Goal: Use online tool/utility: Utilize a website feature to perform a specific function

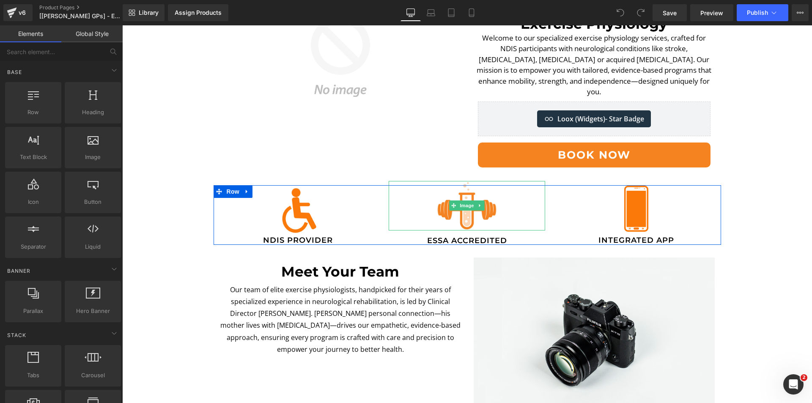
scroll to position [211, 0]
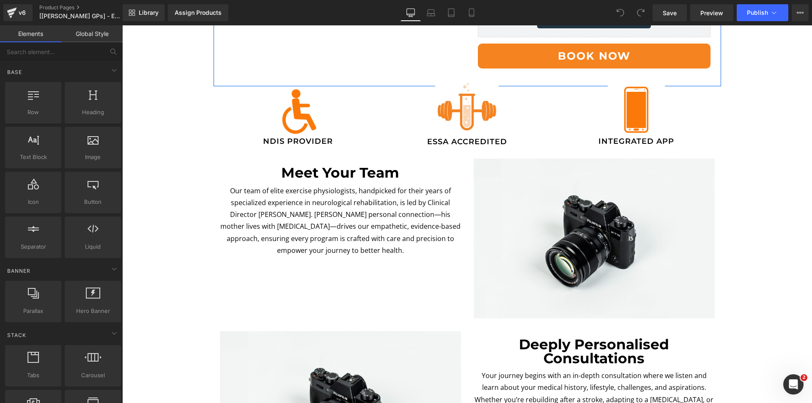
click at [528, 56] on button "Book Now" at bounding box center [594, 56] width 233 height 25
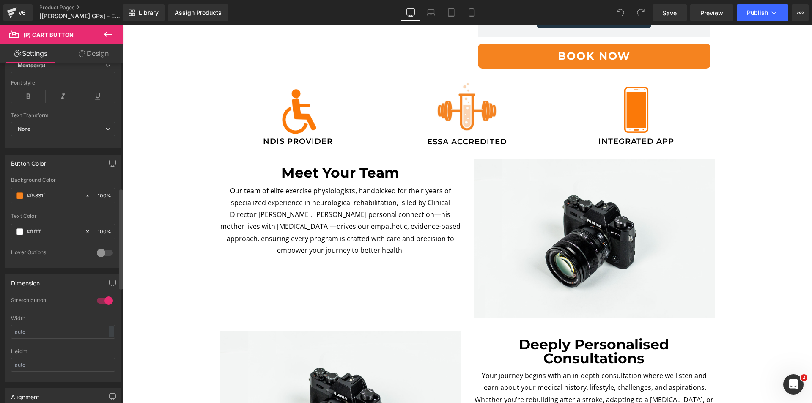
scroll to position [423, 0]
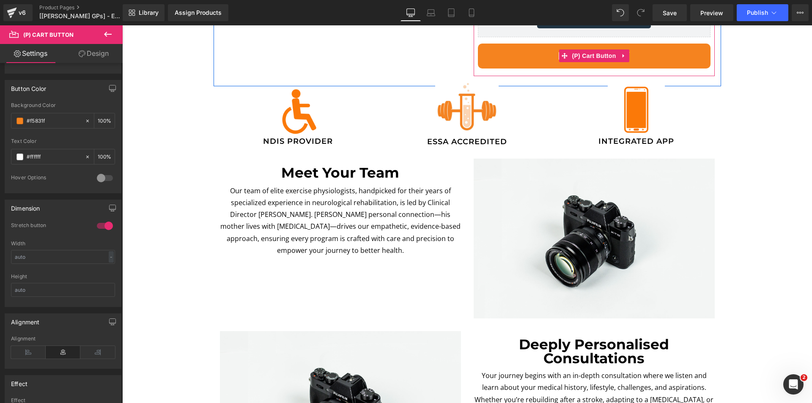
click at [599, 49] on span "(P) Cart Button" at bounding box center [593, 55] width 48 height 13
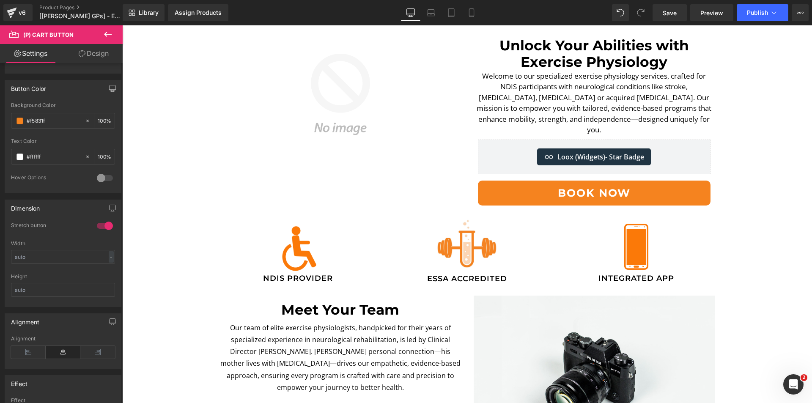
scroll to position [42, 0]
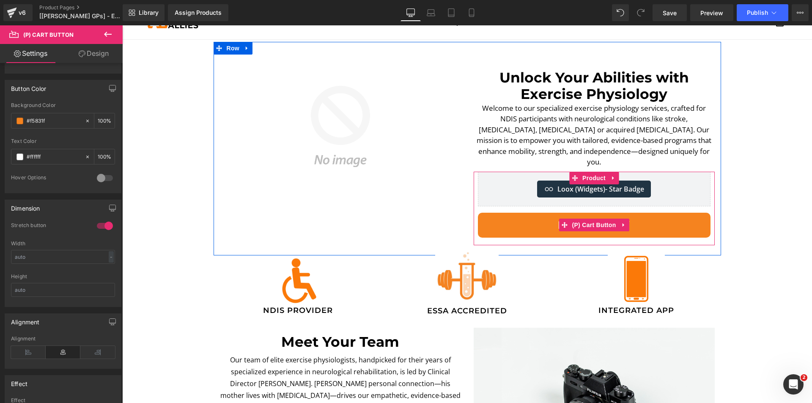
click at [539, 216] on button "Book Now" at bounding box center [594, 225] width 233 height 25
click at [577, 222] on button "Book Now" at bounding box center [594, 225] width 233 height 25
click at [493, 213] on button "Book Now" at bounding box center [594, 225] width 233 height 25
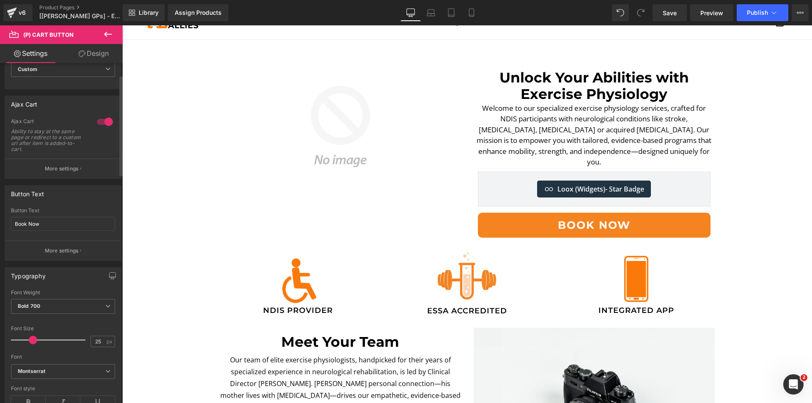
scroll to position [0, 0]
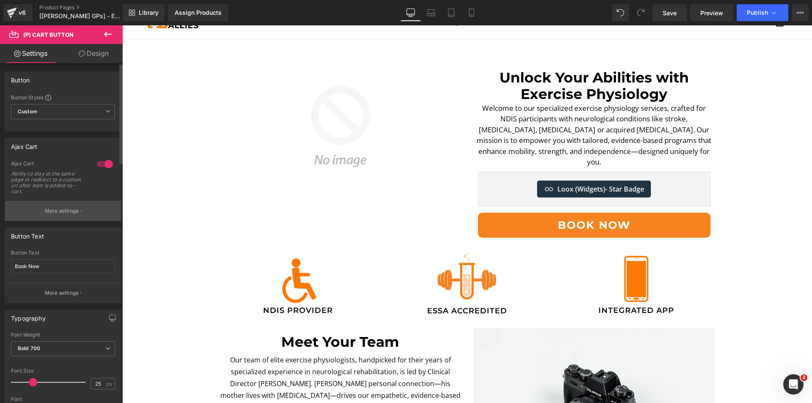
click at [60, 205] on button "More settings" at bounding box center [63, 211] width 116 height 20
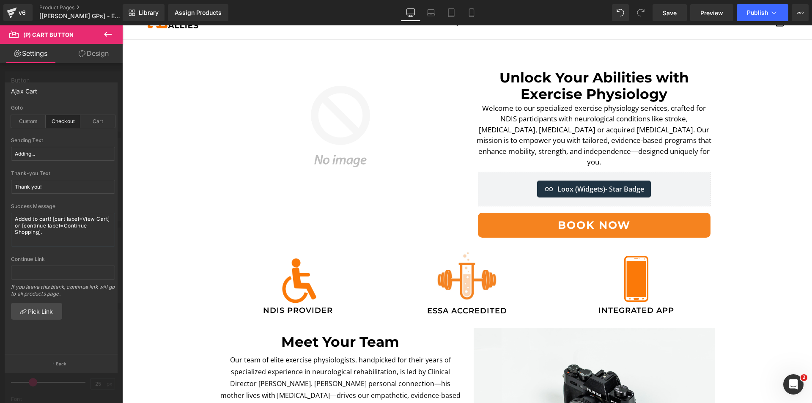
click at [105, 33] on icon at bounding box center [108, 34] width 10 height 10
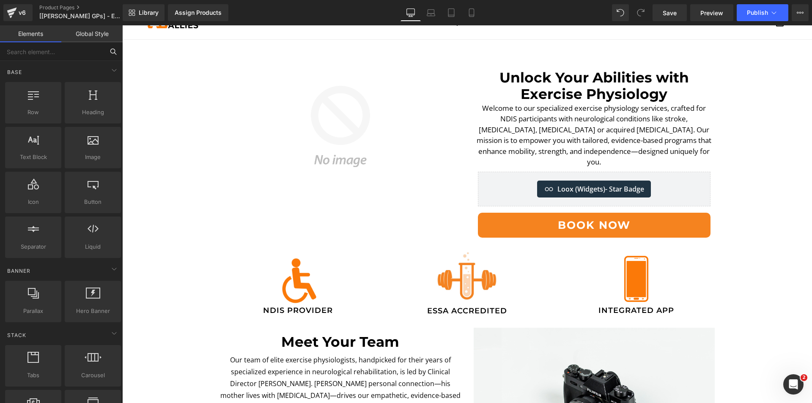
click at [65, 43] on input "text" at bounding box center [52, 51] width 104 height 19
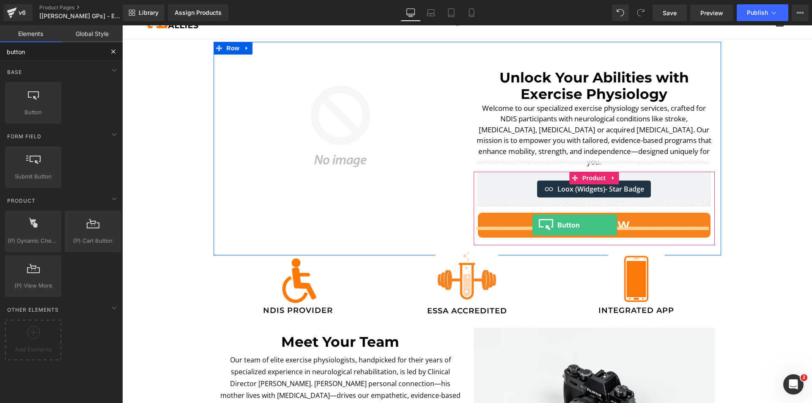
drag, startPoint x: 154, startPoint y: 131, endPoint x: 532, endPoint y: 225, distance: 390.0
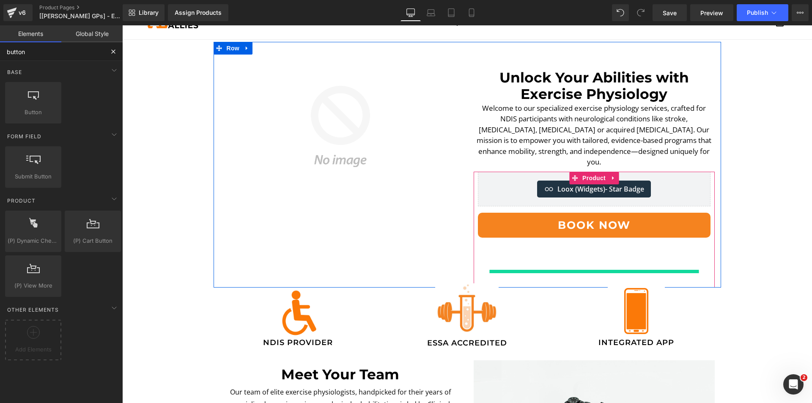
type input "button"
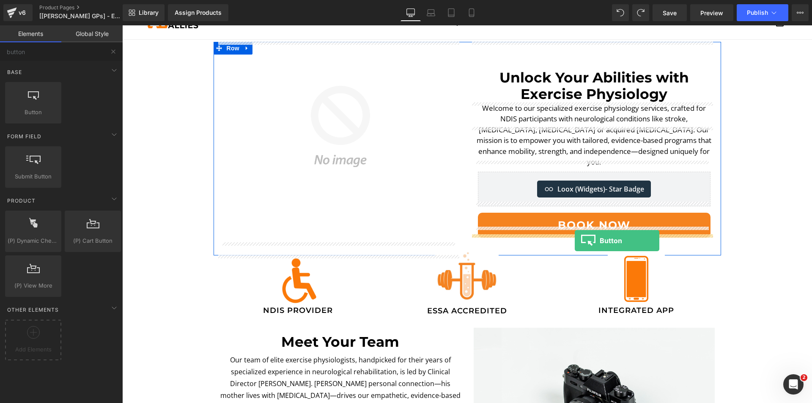
drag, startPoint x: 205, startPoint y: 150, endPoint x: 575, endPoint y: 241, distance: 380.5
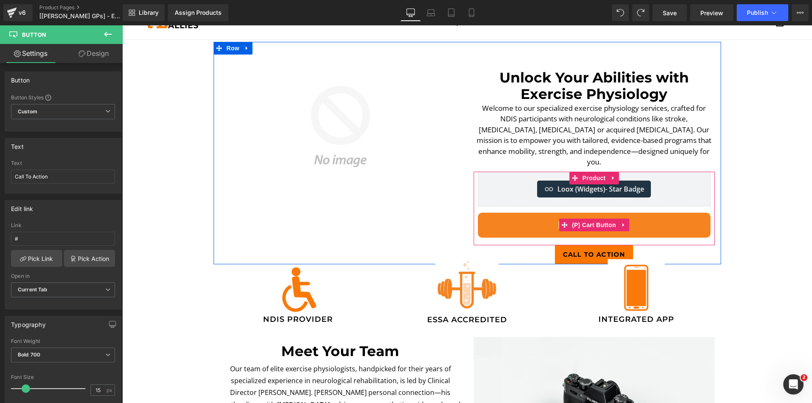
click at [553, 219] on button "Book Now" at bounding box center [594, 225] width 233 height 25
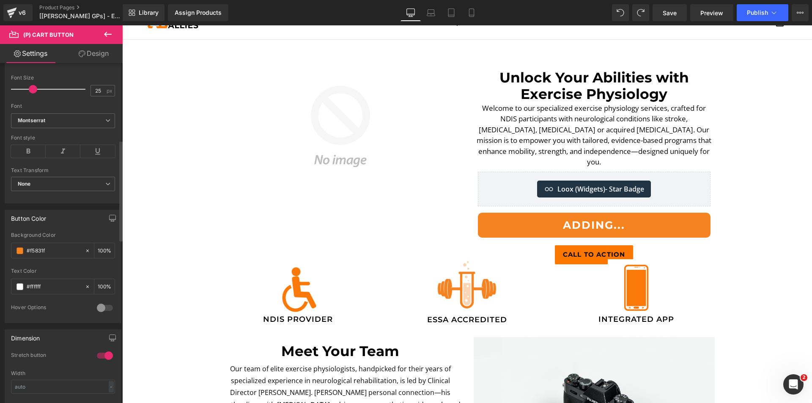
scroll to position [296, 0]
click at [50, 248] on input "#f5831f" at bounding box center [54, 247] width 54 height 9
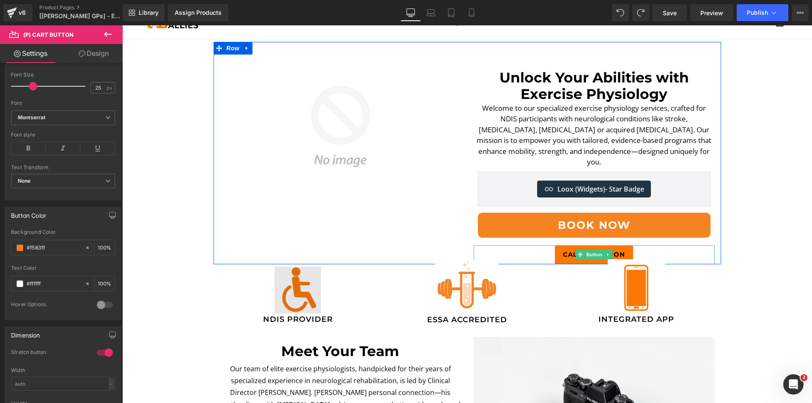
click at [532, 245] on div "Call To Action" at bounding box center [594, 254] width 241 height 19
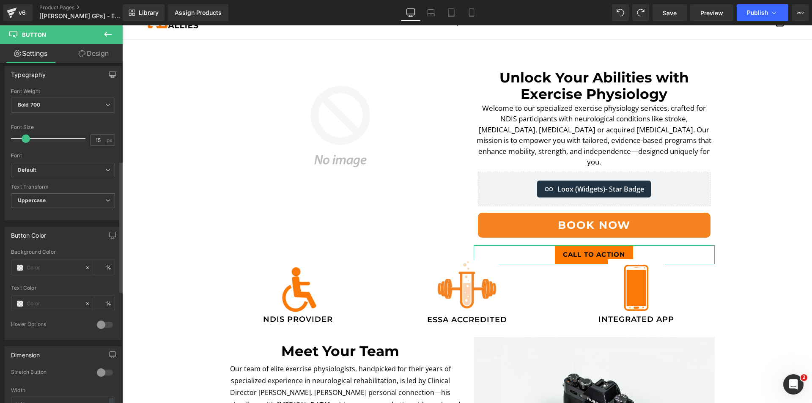
scroll to position [254, 0]
click at [49, 269] on div at bounding box center [47, 263] width 73 height 15
click at [49, 267] on input "text" at bounding box center [54, 263] width 54 height 9
paste input "#f5831f"
type input "#f5831f"
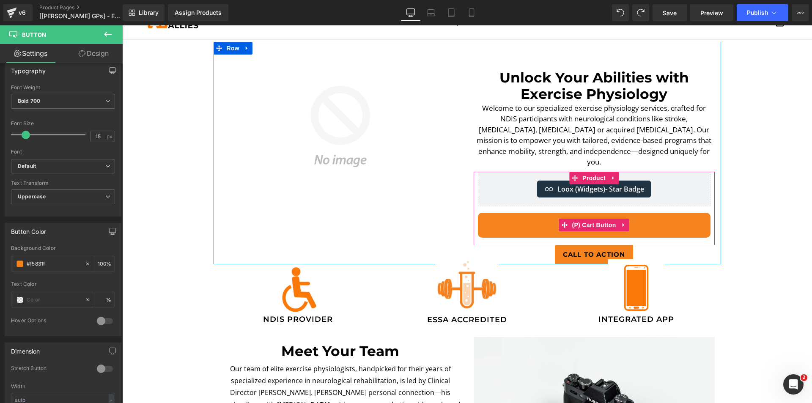
click at [552, 218] on button "Book Now" at bounding box center [594, 225] width 233 height 25
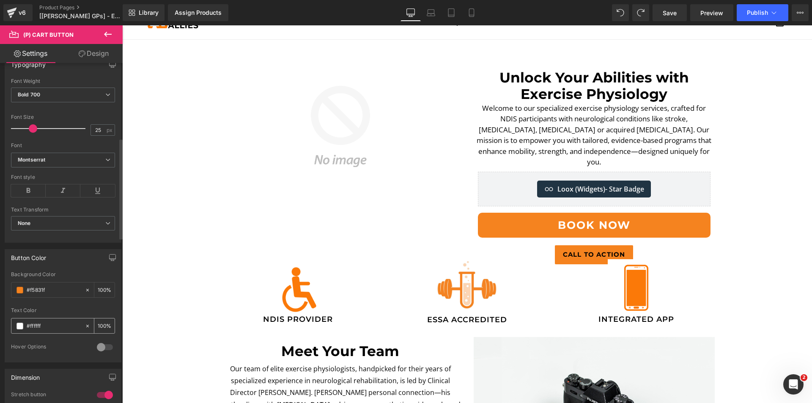
click at [41, 326] on input "#ffffff" at bounding box center [54, 325] width 54 height 9
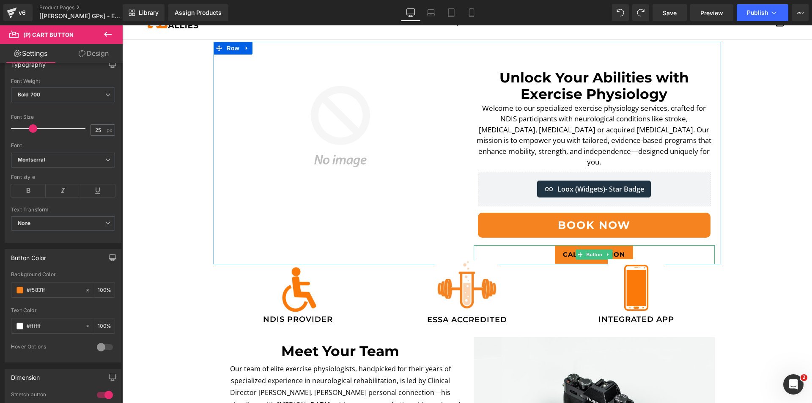
click at [505, 248] on div "Call To Action" at bounding box center [594, 254] width 241 height 19
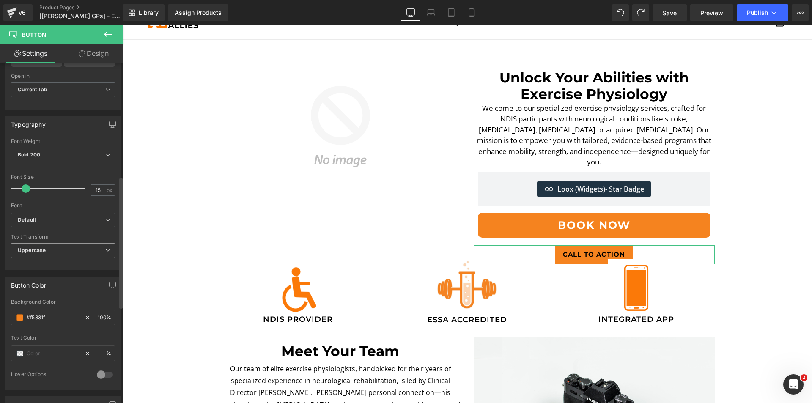
scroll to position [296, 0]
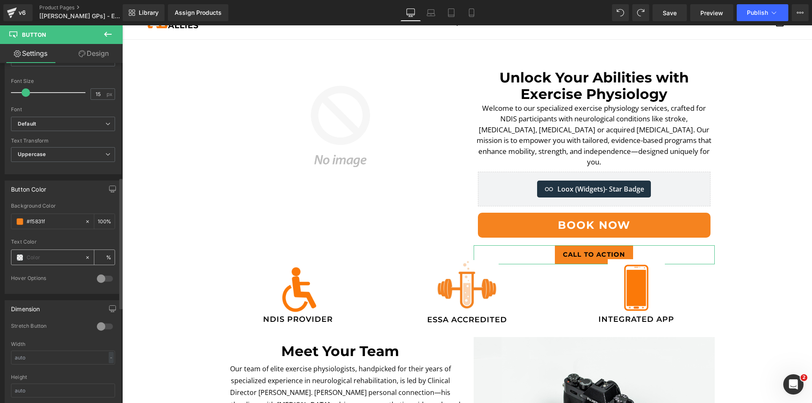
click at [51, 259] on input "text" at bounding box center [54, 257] width 54 height 9
paste input "#ffffff"
type input "#ffffff"
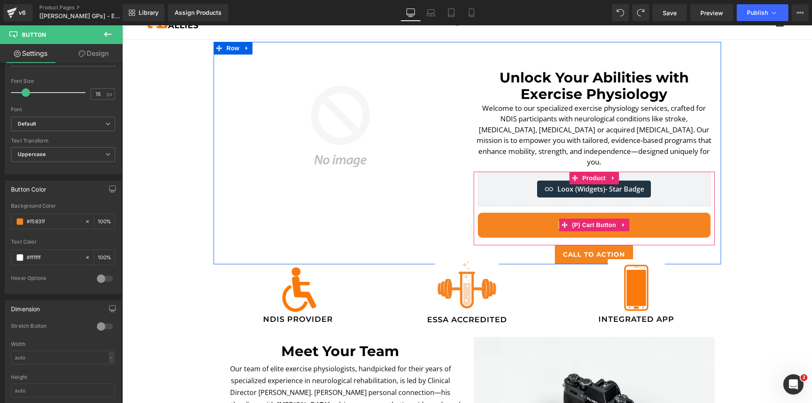
click at [515, 216] on button "Book Now" at bounding box center [594, 225] width 233 height 25
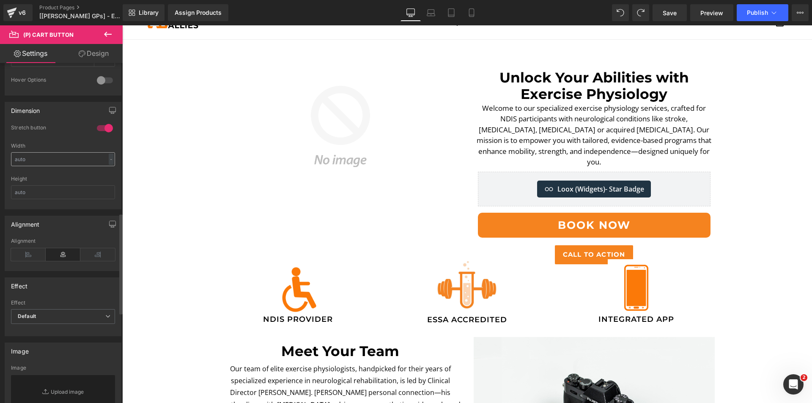
scroll to position [507, 0]
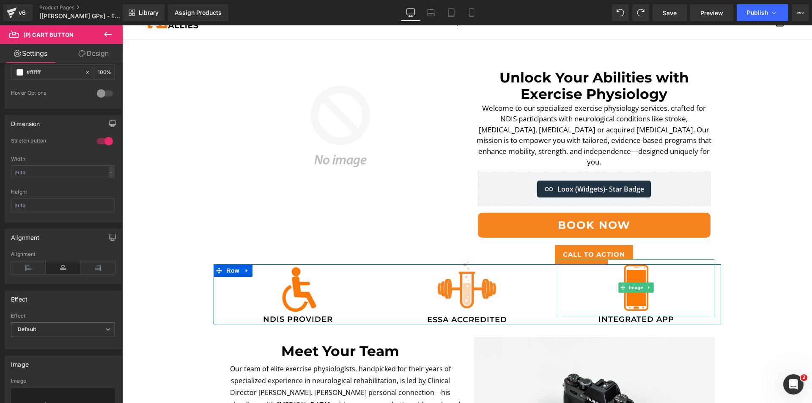
click at [537, 246] on div "Call To Action" at bounding box center [594, 254] width 241 height 19
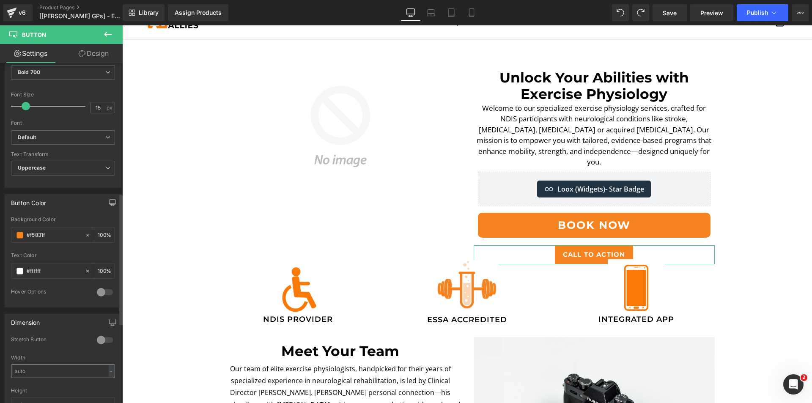
scroll to position [338, 0]
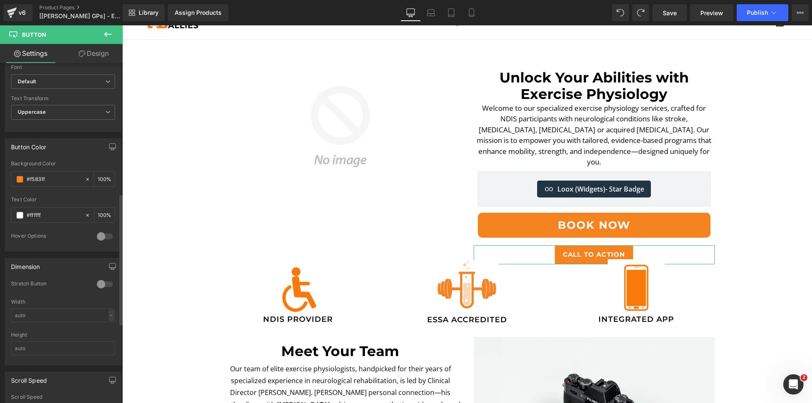
click at [102, 288] on div at bounding box center [105, 284] width 20 height 14
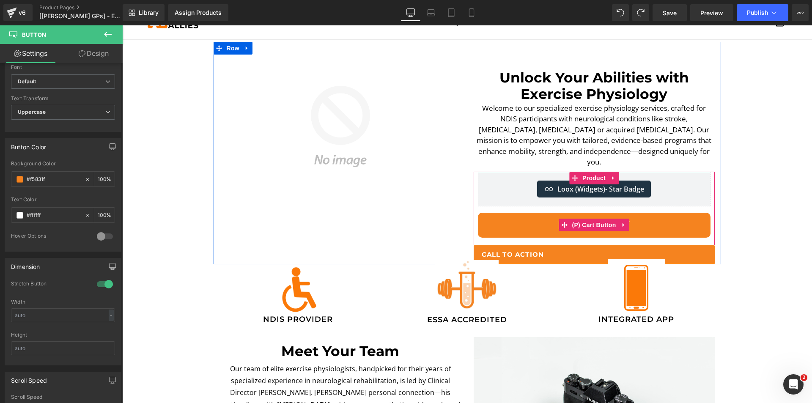
click at [498, 217] on button "Book Now" at bounding box center [594, 225] width 233 height 25
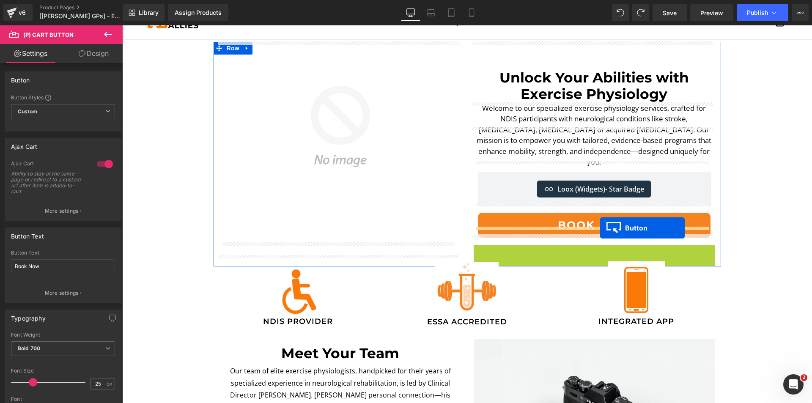
drag, startPoint x: 594, startPoint y: 242, endPoint x: 600, endPoint y: 227, distance: 15.5
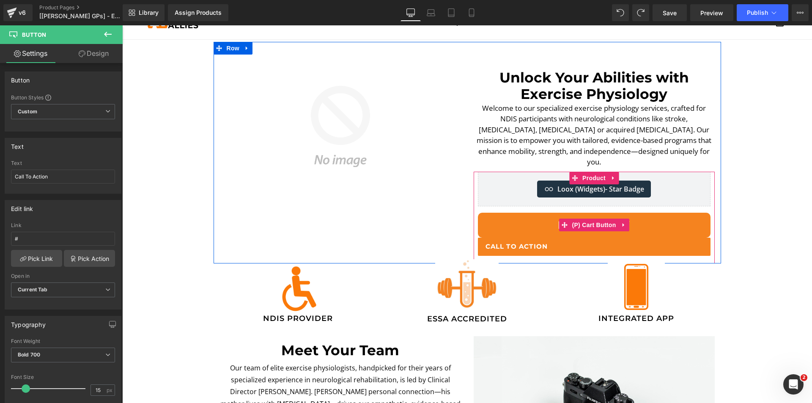
click at [507, 214] on button "Book Now" at bounding box center [594, 225] width 233 height 25
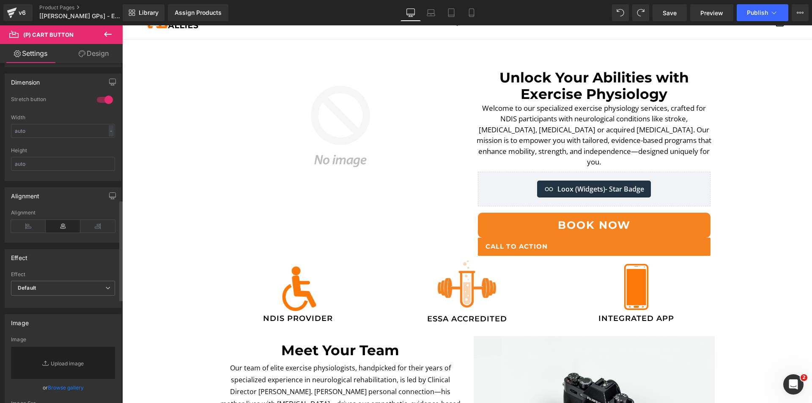
scroll to position [550, 0]
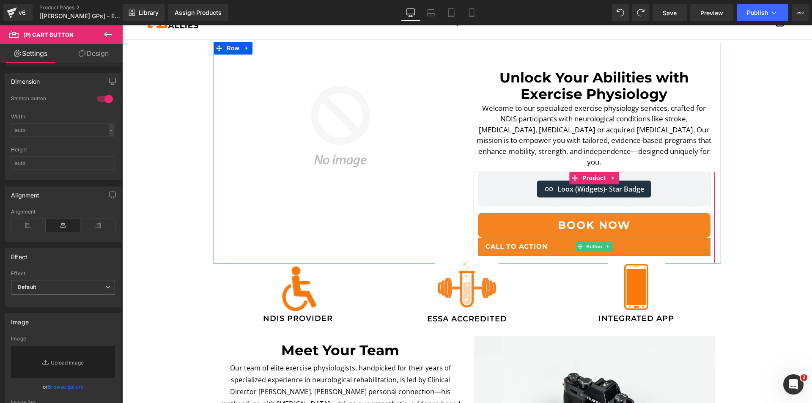
click at [565, 238] on link "Call To Action" at bounding box center [594, 247] width 233 height 18
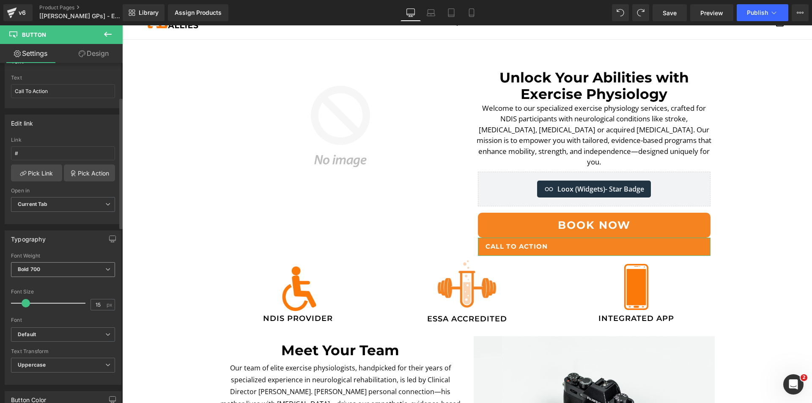
scroll to position [85, 0]
click at [93, 49] on link "Design" at bounding box center [93, 53] width 61 height 19
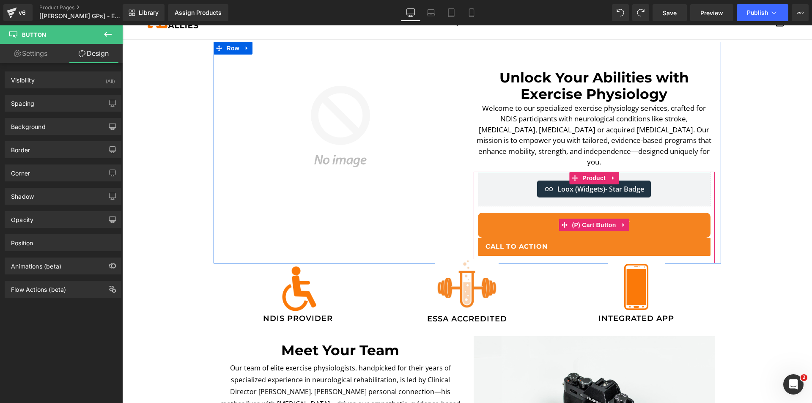
click at [487, 213] on button "Book Now" at bounding box center [594, 225] width 233 height 25
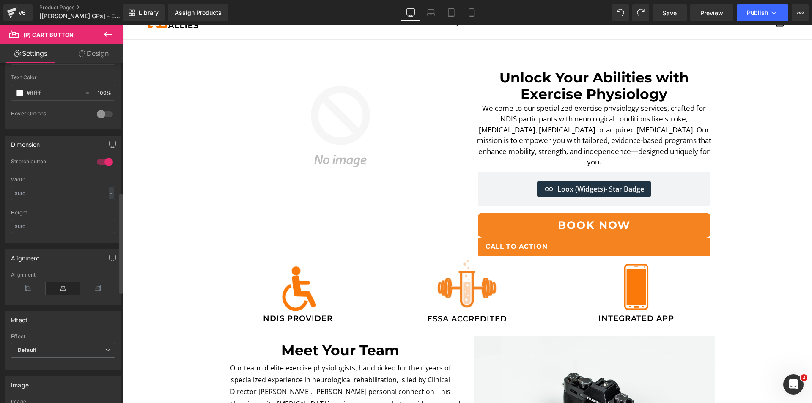
scroll to position [550, 0]
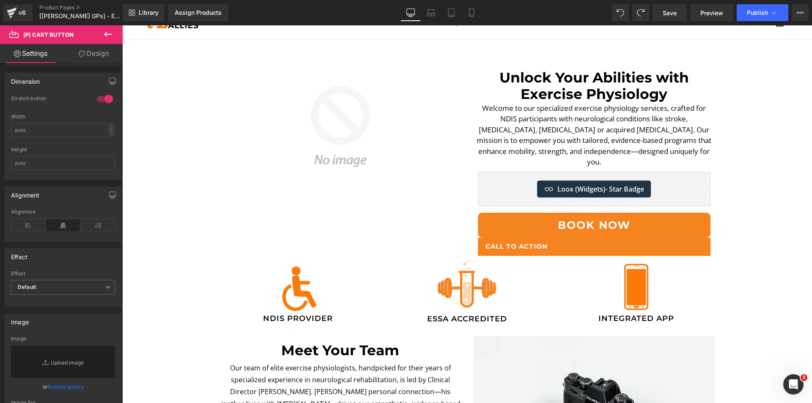
click at [526, 242] on span "Call To Action" at bounding box center [516, 247] width 63 height 10
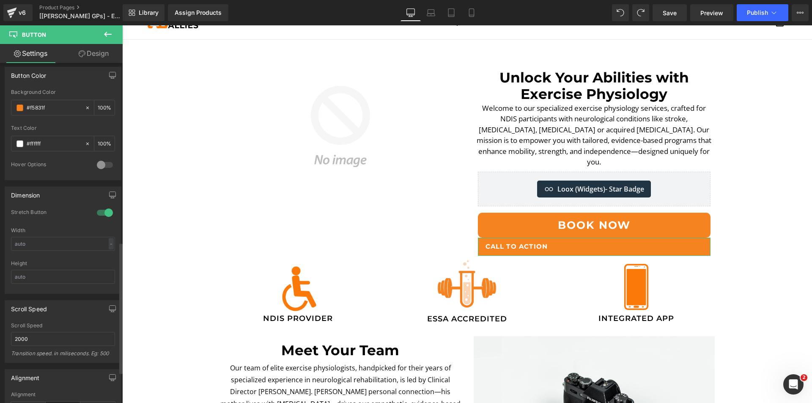
scroll to position [465, 0]
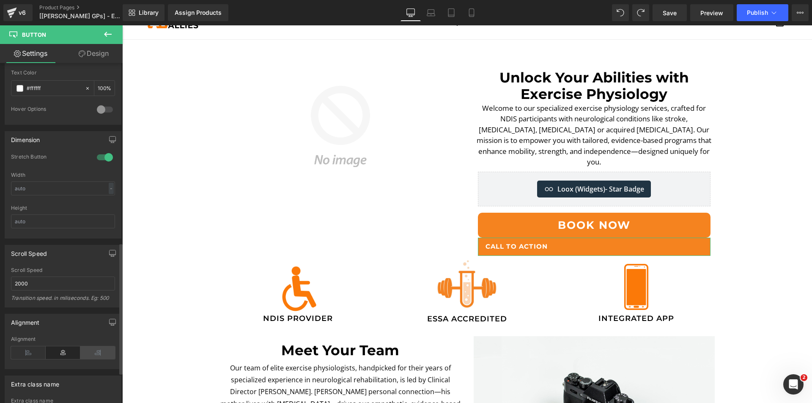
click at [97, 352] on icon at bounding box center [97, 352] width 35 height 13
click at [62, 355] on icon at bounding box center [63, 352] width 35 height 13
click at [22, 355] on icon at bounding box center [28, 352] width 35 height 13
click at [60, 351] on icon at bounding box center [63, 352] width 35 height 13
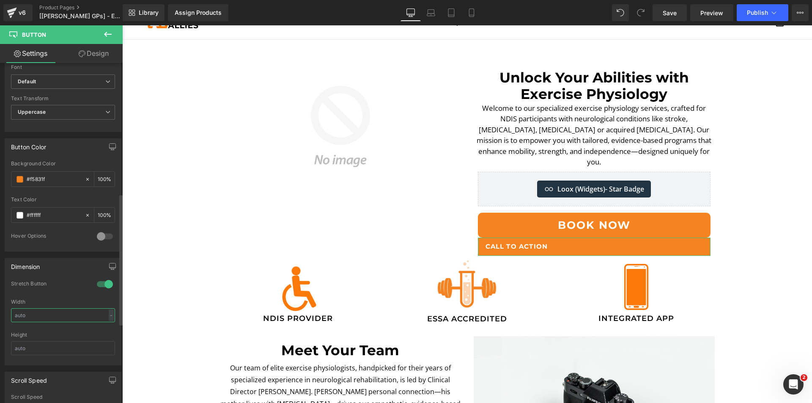
click at [90, 314] on input "text" at bounding box center [63, 315] width 104 height 14
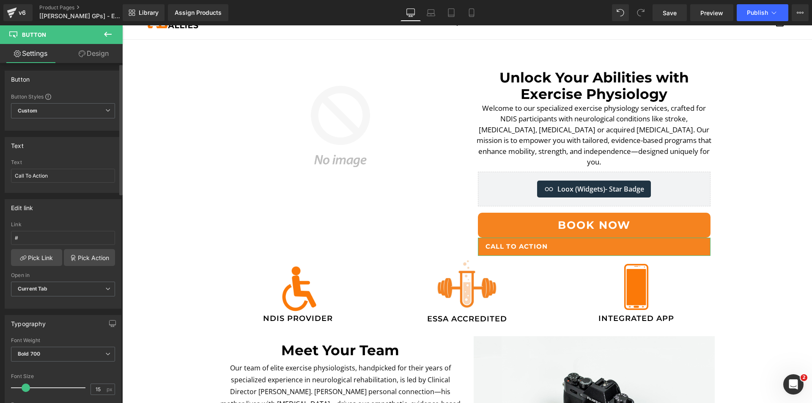
scroll to position [0, 0]
click at [99, 50] on link "Design" at bounding box center [93, 53] width 61 height 19
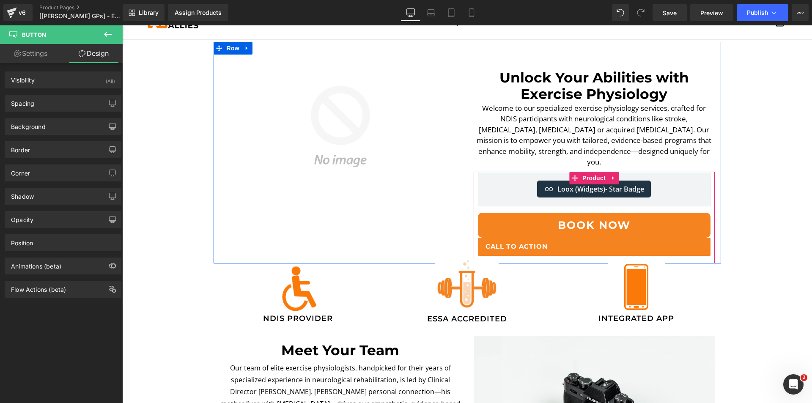
click at [481, 213] on button "Book Now" at bounding box center [594, 225] width 233 height 25
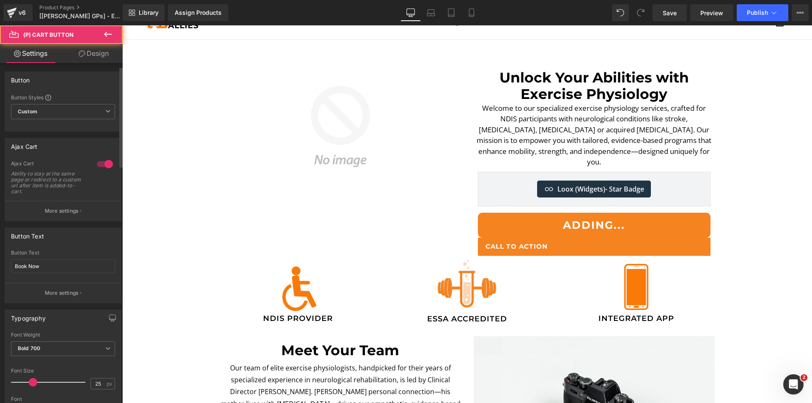
scroll to position [42, 0]
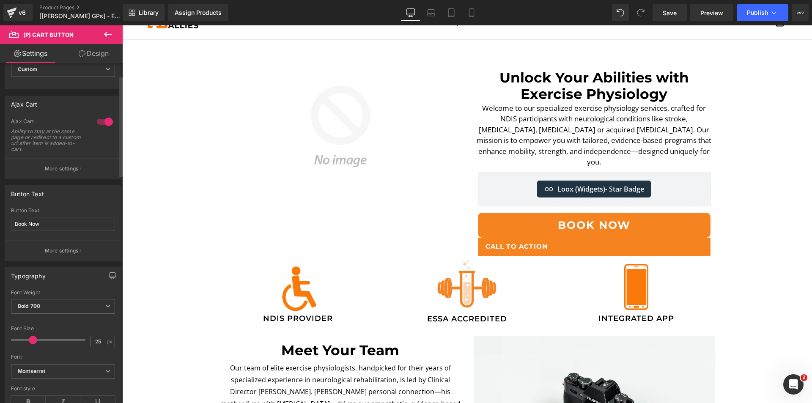
click at [57, 252] on p "More settings" at bounding box center [62, 251] width 34 height 8
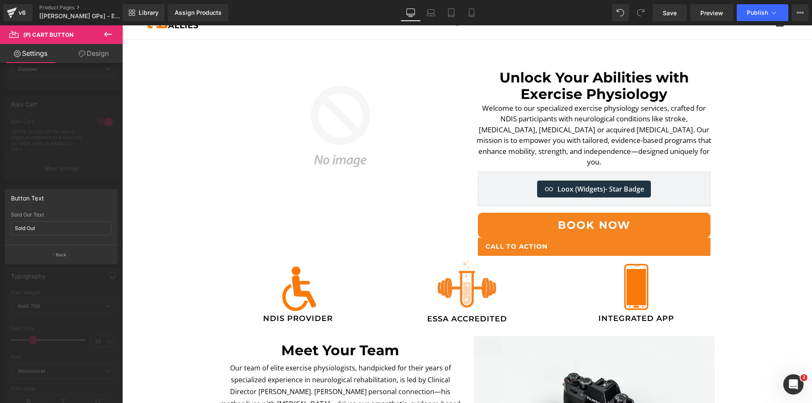
click at [57, 252] on p "Back" at bounding box center [61, 255] width 11 height 6
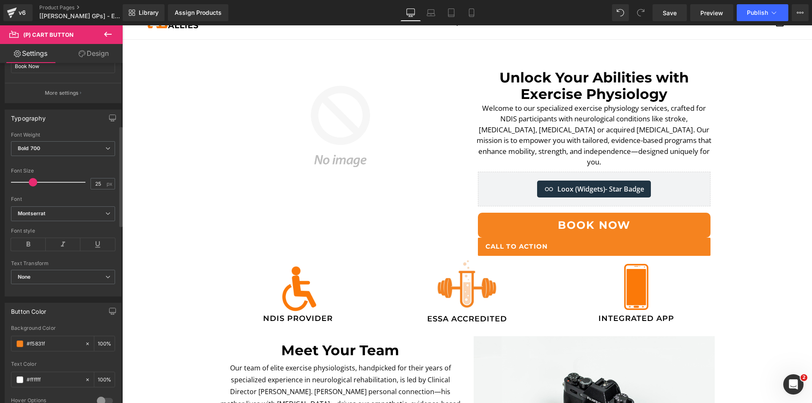
scroll to position [211, 0]
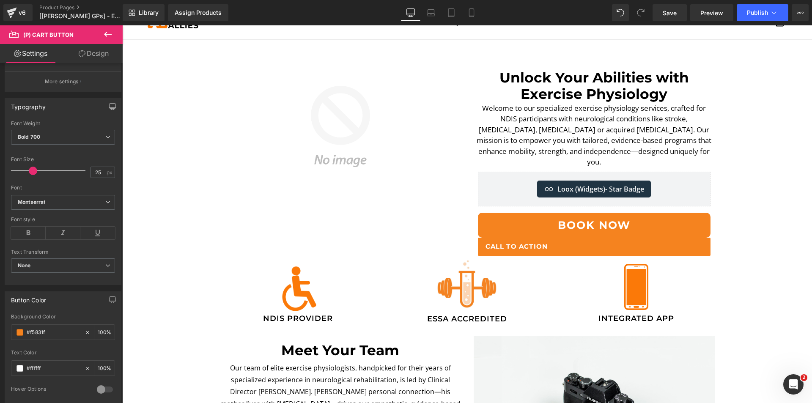
click at [96, 55] on link "Design" at bounding box center [93, 53] width 61 height 19
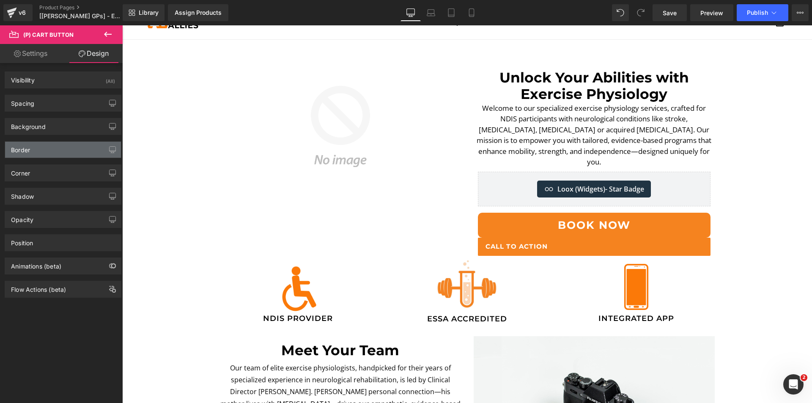
click at [62, 152] on div "Border" at bounding box center [63, 150] width 116 height 16
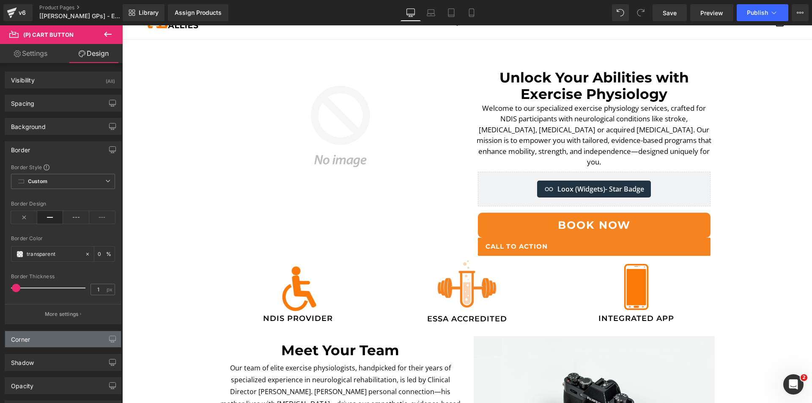
click at [53, 339] on div "Corner" at bounding box center [63, 339] width 116 height 16
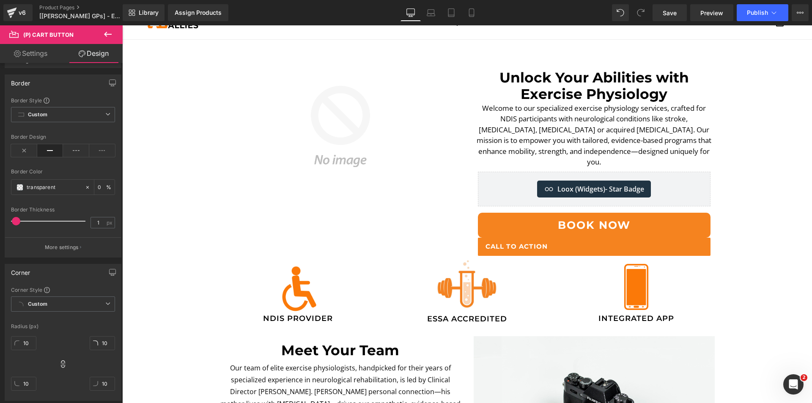
scroll to position [127, 0]
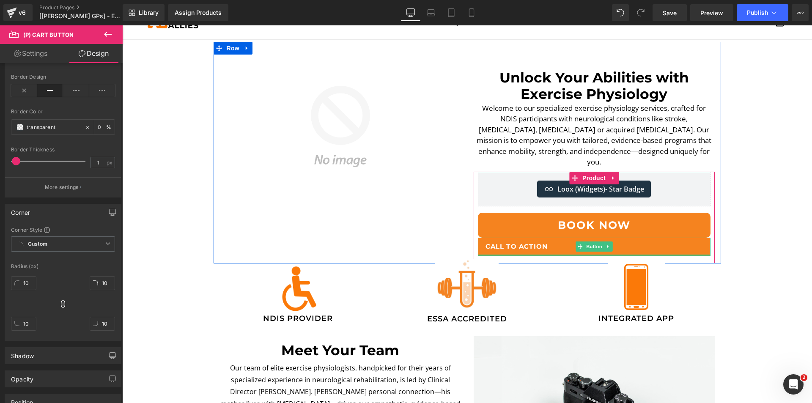
click at [542, 254] on div at bounding box center [594, 255] width 233 height 2
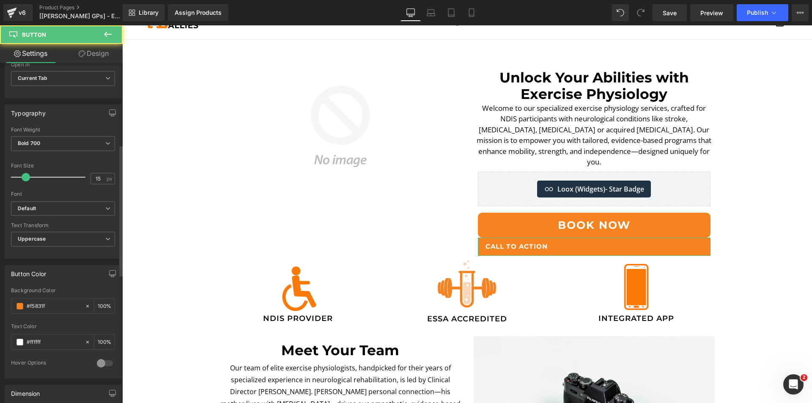
scroll to position [381, 0]
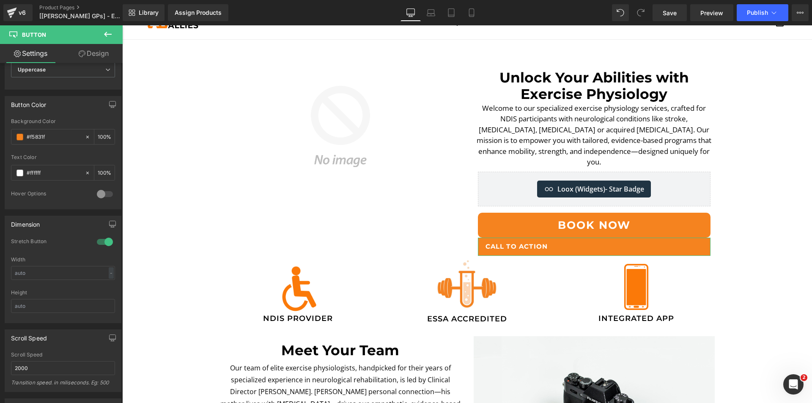
click at [98, 49] on link "Design" at bounding box center [93, 53] width 61 height 19
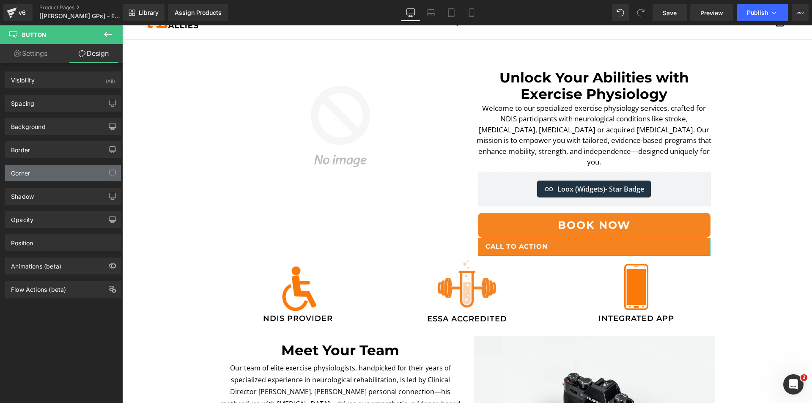
click at [48, 170] on div "Corner" at bounding box center [63, 173] width 116 height 16
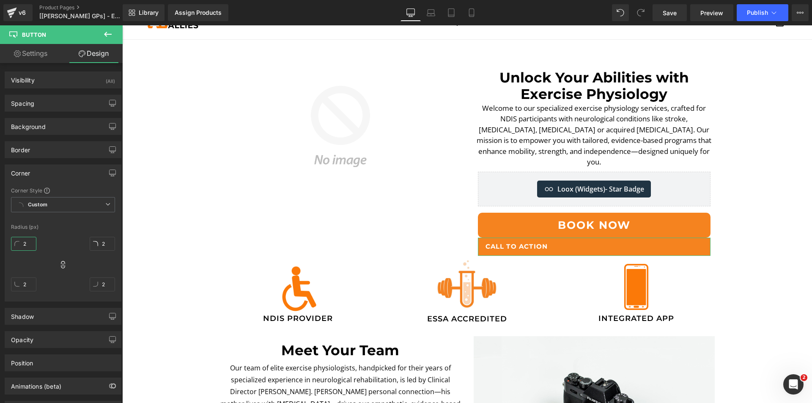
click at [18, 244] on input "2" at bounding box center [23, 244] width 25 height 14
type input "10"
click at [570, 238] on link "Call To Action" at bounding box center [594, 247] width 233 height 18
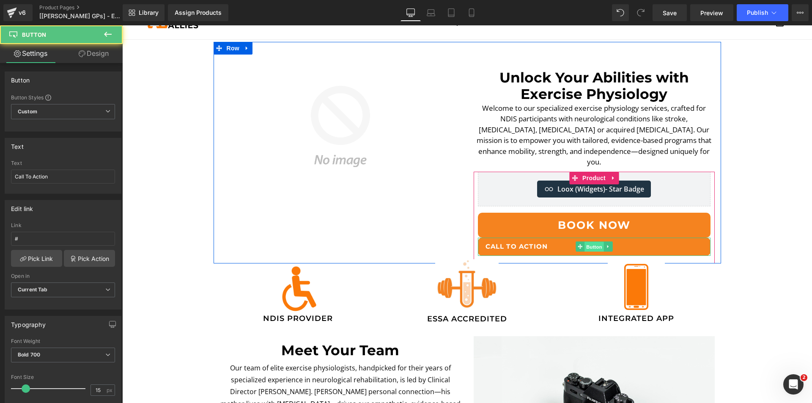
click at [591, 242] on span "Button" at bounding box center [593, 247] width 19 height 10
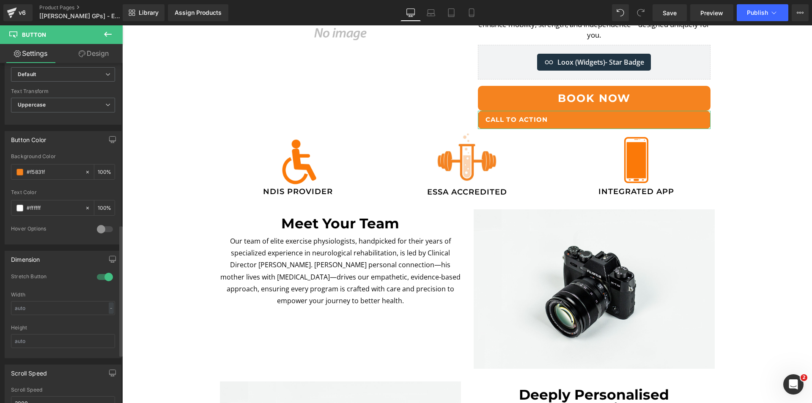
scroll to position [423, 0]
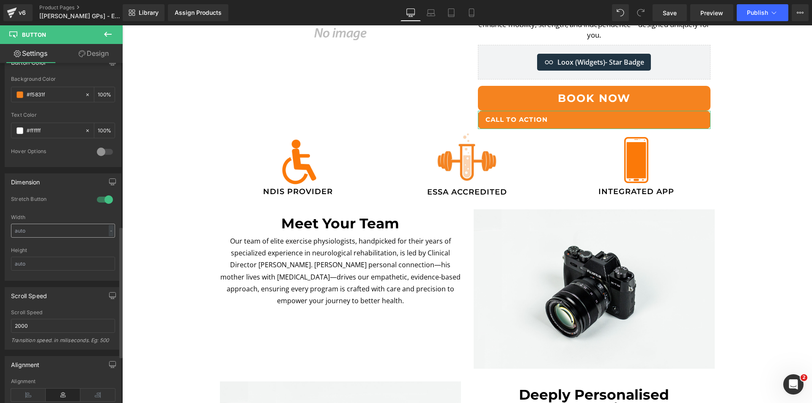
click at [62, 229] on input "text" at bounding box center [63, 231] width 104 height 14
click at [63, 298] on div "Scroll Speed" at bounding box center [63, 295] width 116 height 16
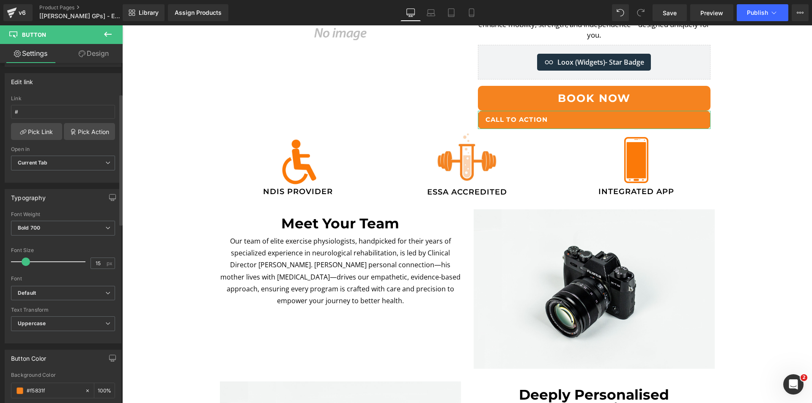
scroll to position [0, 0]
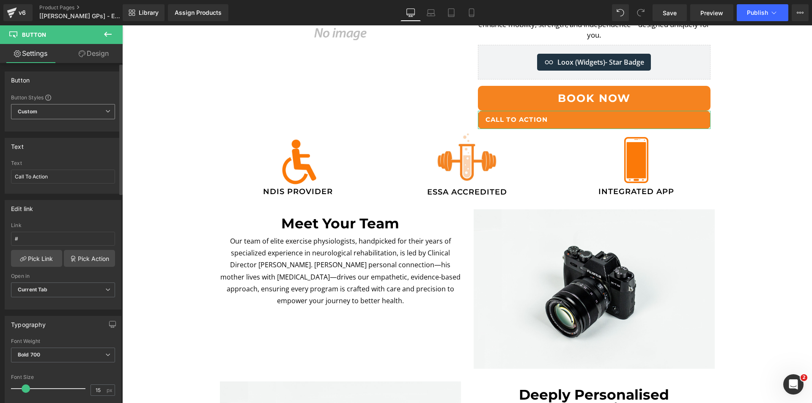
click at [82, 109] on span "Custom Setup Global Style" at bounding box center [63, 111] width 104 height 15
click at [82, 109] on span "Custom Setup Global Style" at bounding box center [61, 111] width 101 height 15
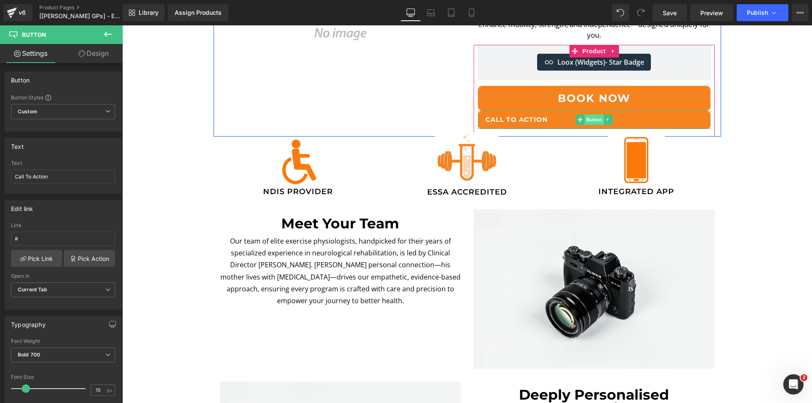
click at [585, 115] on span "Button" at bounding box center [593, 120] width 19 height 10
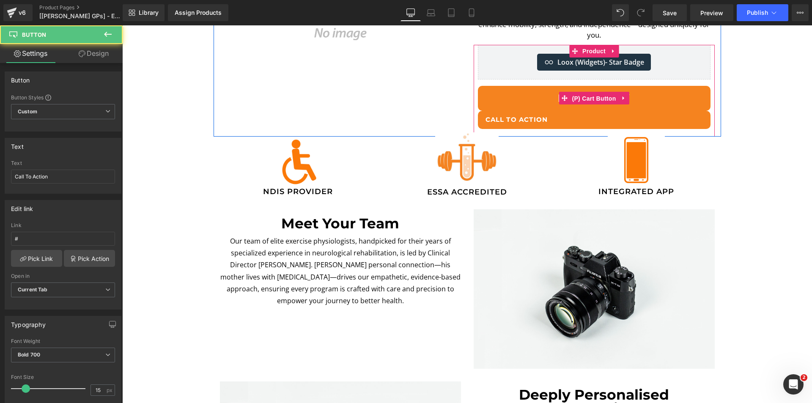
click at [595, 92] on span "(P) Cart Button" at bounding box center [593, 98] width 48 height 13
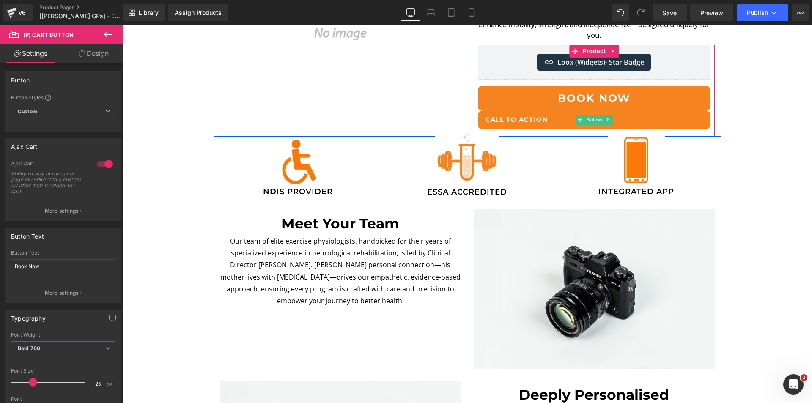
click at [485, 115] on span "Call To Action" at bounding box center [516, 120] width 63 height 10
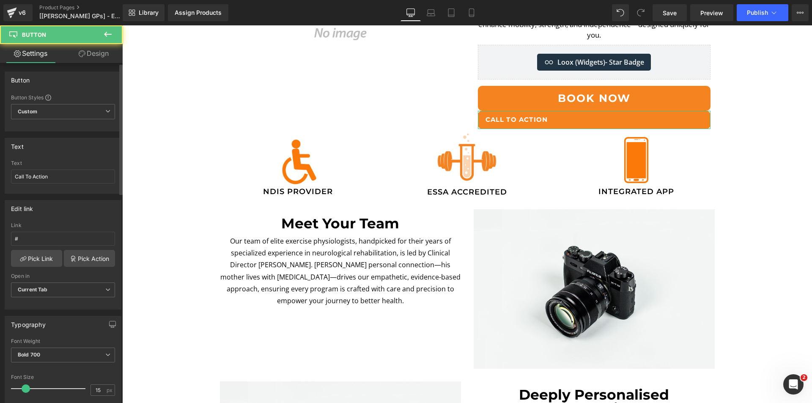
scroll to position [127, 0]
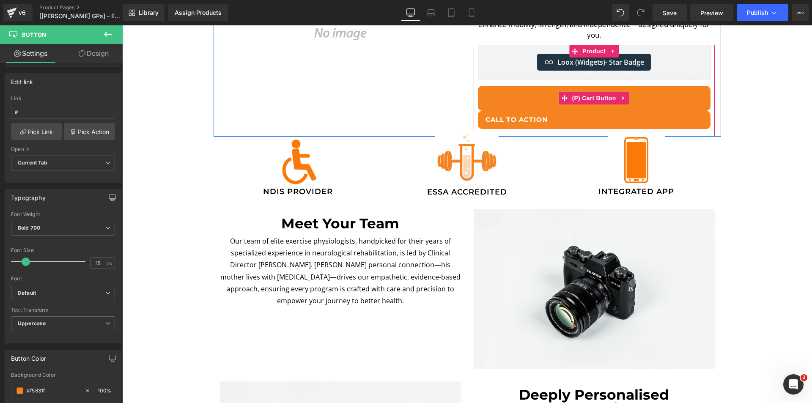
click at [557, 86] on button "Book Now" at bounding box center [594, 98] width 233 height 25
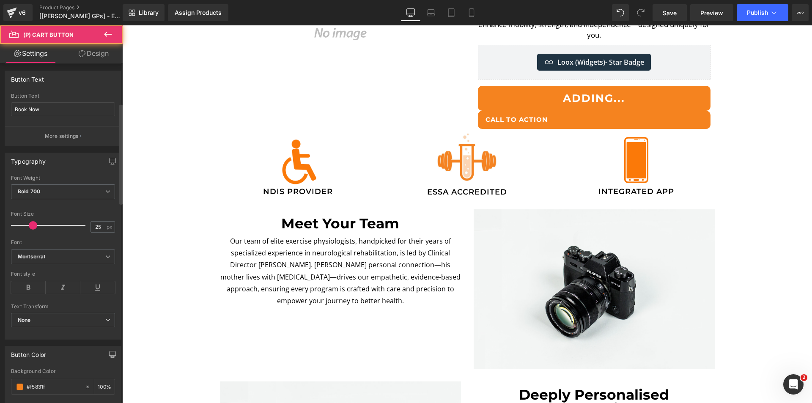
scroll to position [169, 0]
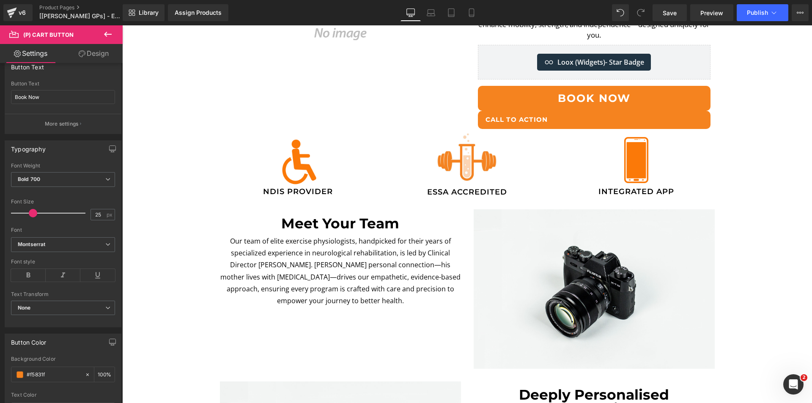
click at [514, 115] on span "Call To Action" at bounding box center [516, 120] width 63 height 10
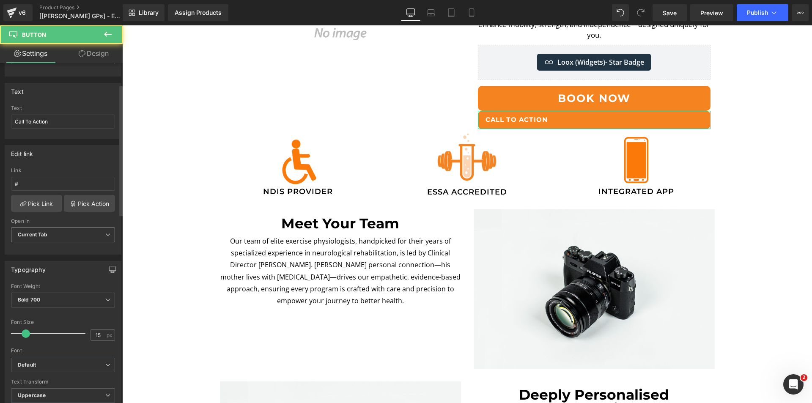
scroll to position [127, 0]
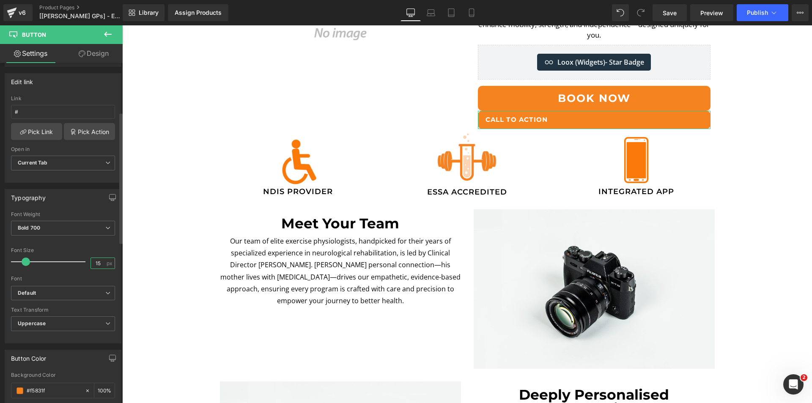
click at [96, 263] on input "15" at bounding box center [98, 263] width 15 height 11
type input "1"
type input "25"
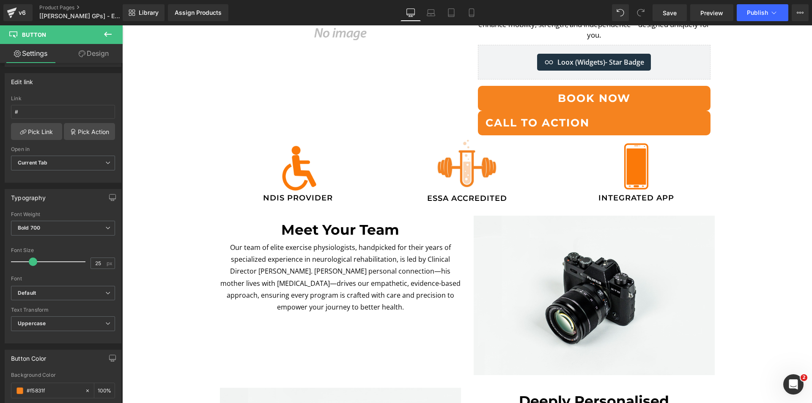
click at [370, 96] on img at bounding box center [340, -1] width 233 height 233
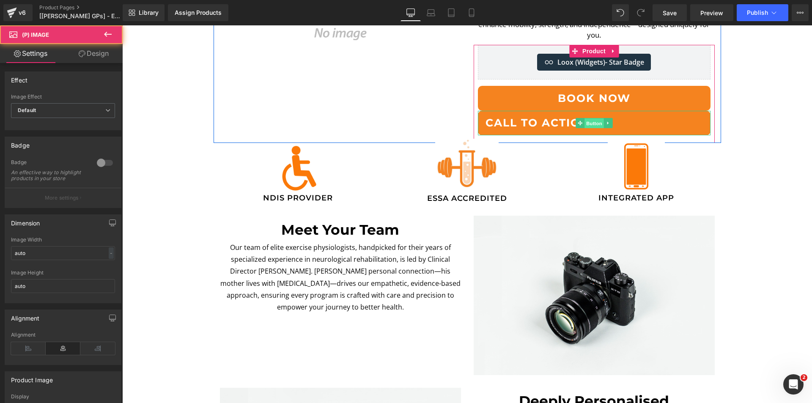
click at [584, 118] on span "Button" at bounding box center [593, 123] width 19 height 10
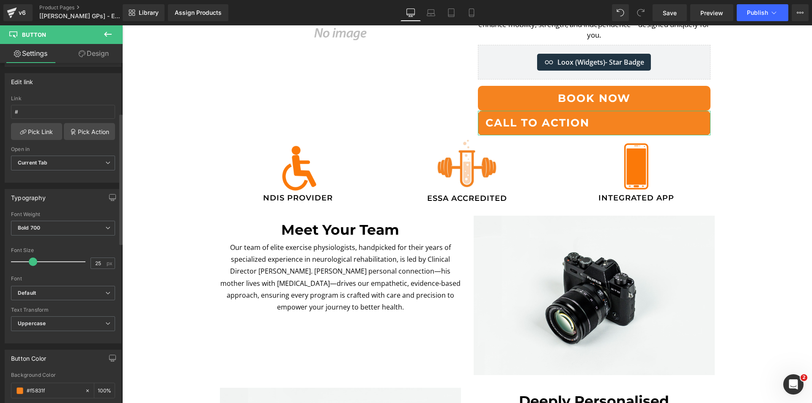
scroll to position [296, 0]
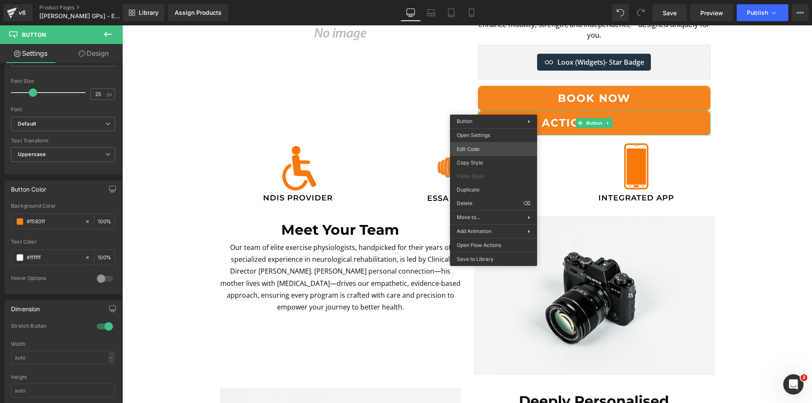
click at [501, 0] on div "Button You are previewing how the will restyle your page. You can not edit Elem…" at bounding box center [406, 0] width 812 height 0
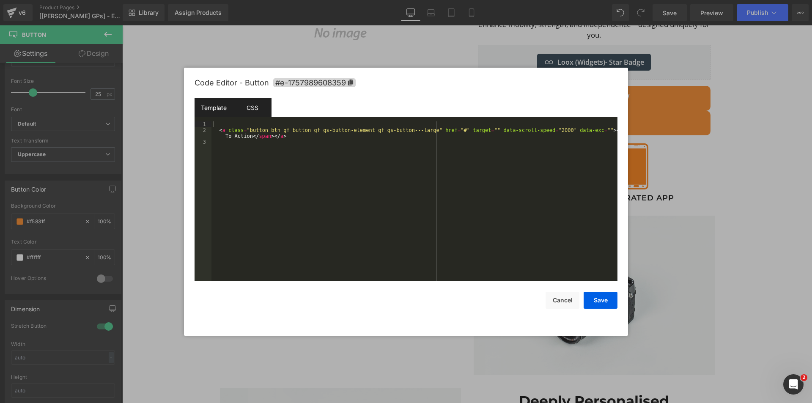
click at [250, 104] on div "CSS" at bounding box center [252, 107] width 38 height 19
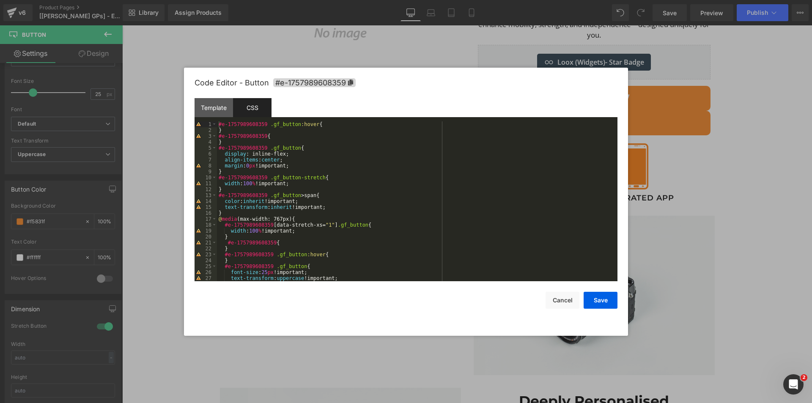
click at [266, 166] on div "#e-1757989608359 .gf_button :hover { } #e-1757989608359 { } #e-1757989608359 .g…" at bounding box center [415, 207] width 397 height 172
click at [264, 181] on div "#e-1757989608359 .gf_button :hover { } #e-1757989608359 { } #e-1757989608359 .g…" at bounding box center [415, 207] width 397 height 172
click at [282, 197] on div "#e-1757989608359 .gf_button :hover { } #e-1757989608359 { } #e-1757989608359 .g…" at bounding box center [415, 207] width 397 height 172
click at [598, 298] on button "Save" at bounding box center [600, 300] width 34 height 17
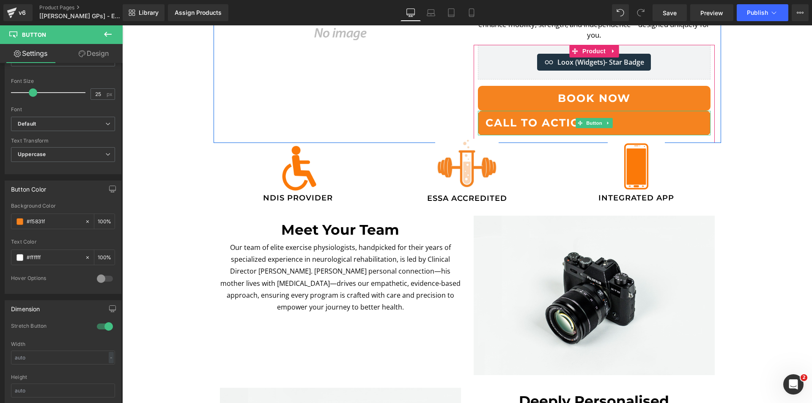
click at [572, 115] on span "Call To Action" at bounding box center [537, 123] width 104 height 16
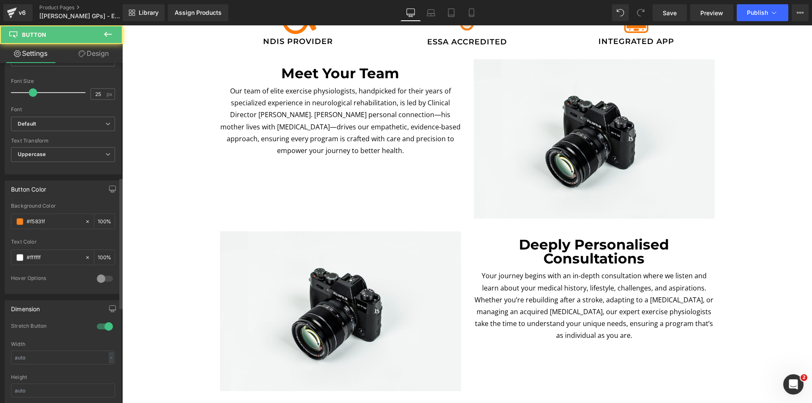
scroll to position [338, 0]
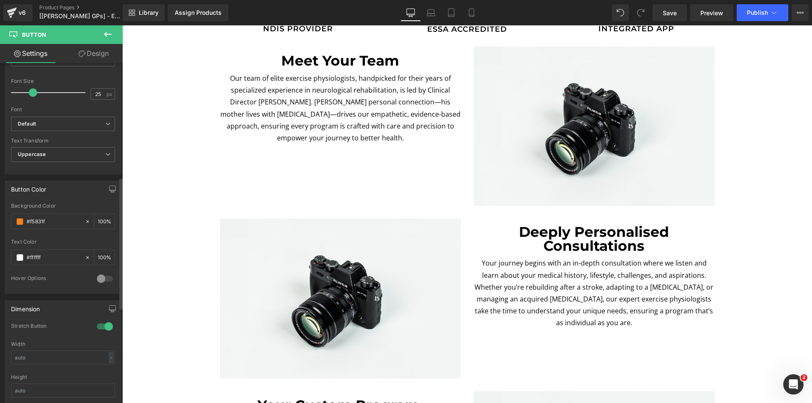
click at [99, 329] on div at bounding box center [105, 327] width 20 height 14
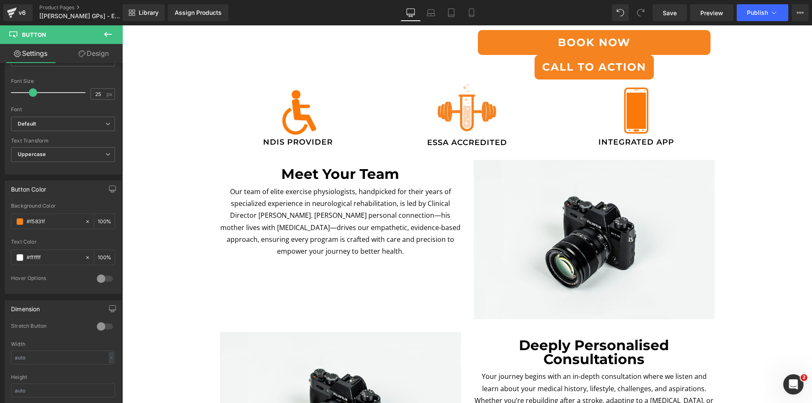
scroll to position [169, 0]
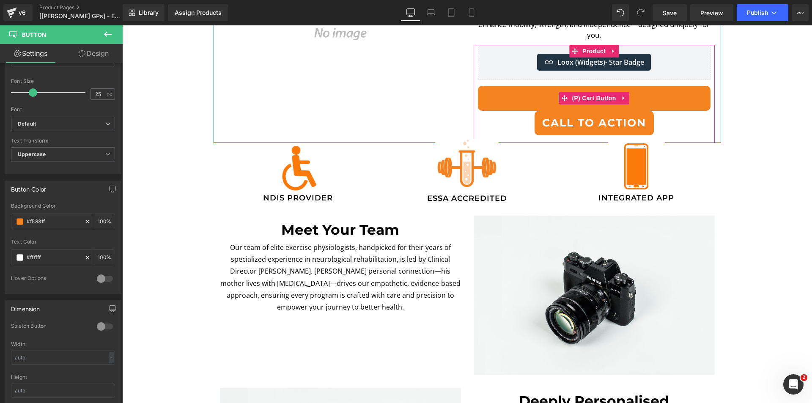
click at [497, 88] on button "Book Now" at bounding box center [594, 98] width 233 height 25
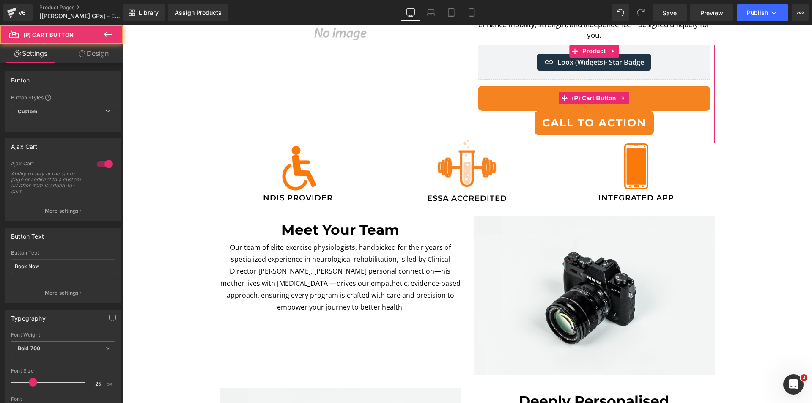
click at [520, 88] on button "Book Now" at bounding box center [594, 98] width 233 height 25
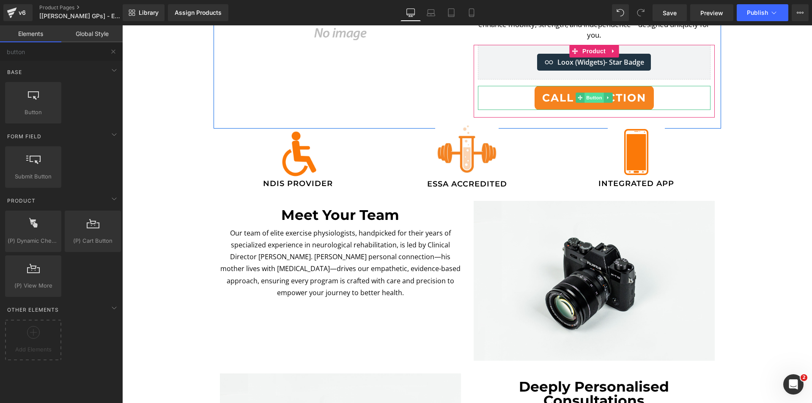
click at [598, 93] on span "Button" at bounding box center [593, 98] width 19 height 10
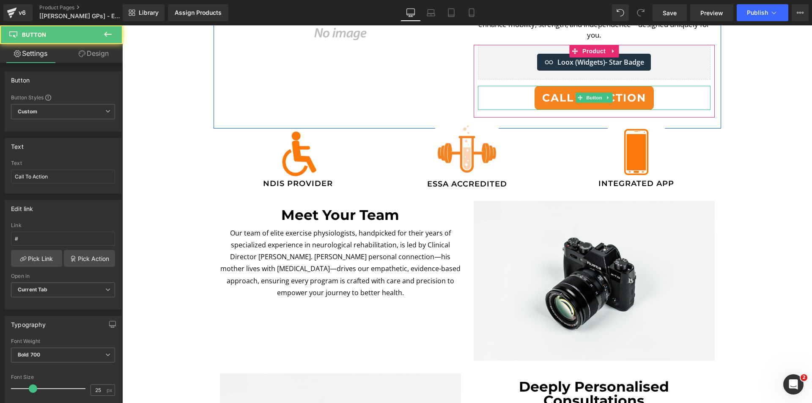
click at [561, 90] on span "Call To Action" at bounding box center [594, 98] width 104 height 16
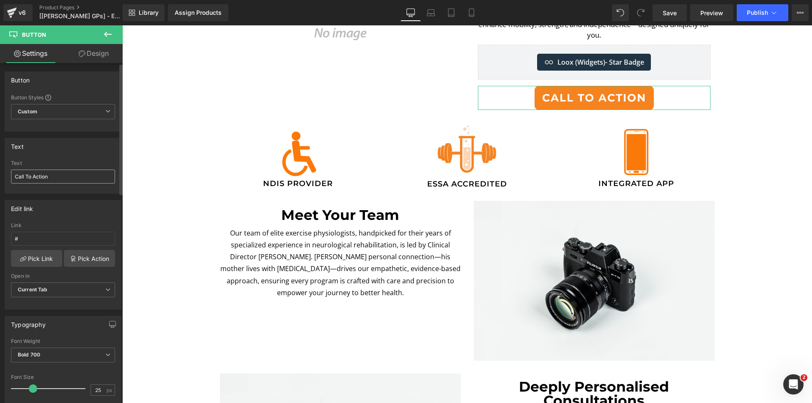
click at [60, 178] on input "Call To Action" at bounding box center [63, 177] width 104 height 14
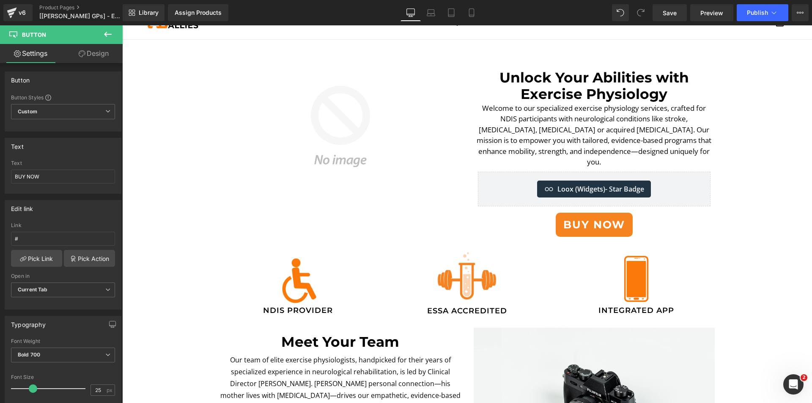
scroll to position [0, 0]
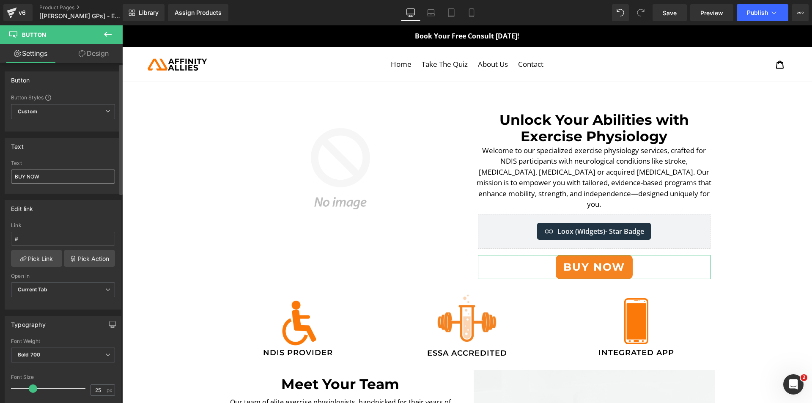
click at [47, 175] on input "BUY NOW" at bounding box center [63, 177] width 104 height 14
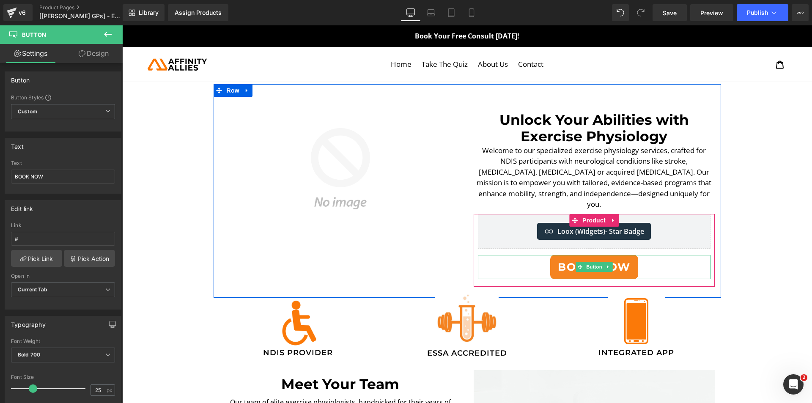
type input "BOOK NOW"
click at [508, 260] on div "BOOK NOW" at bounding box center [594, 267] width 233 height 25
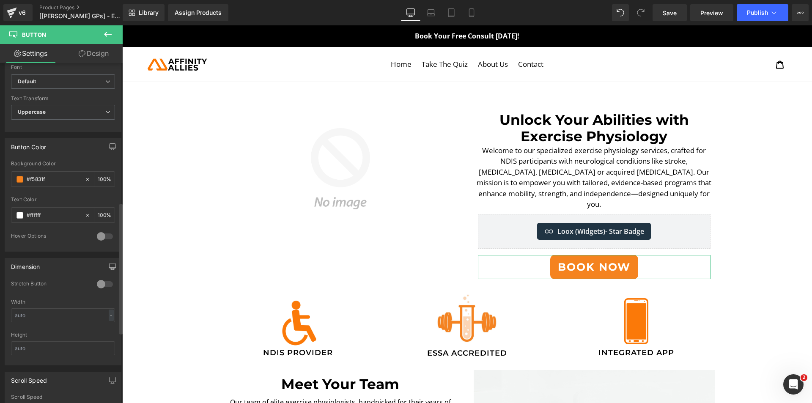
scroll to position [507, 0]
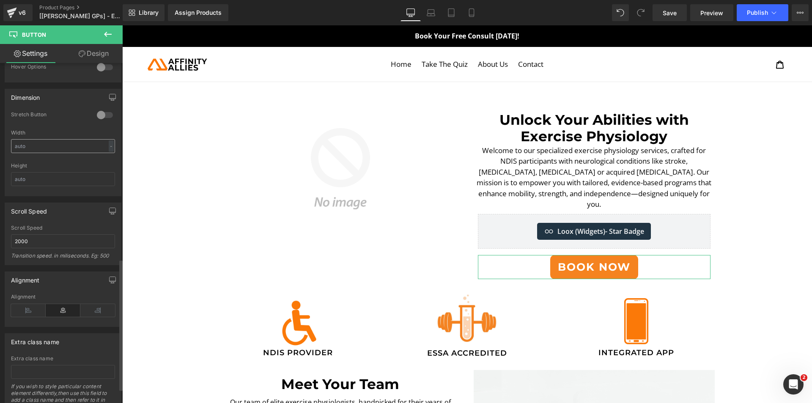
click at [60, 143] on input "text" at bounding box center [63, 146] width 104 height 14
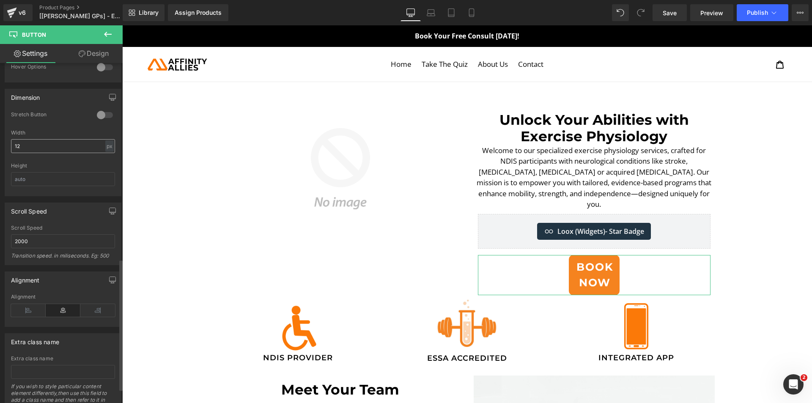
type input "1"
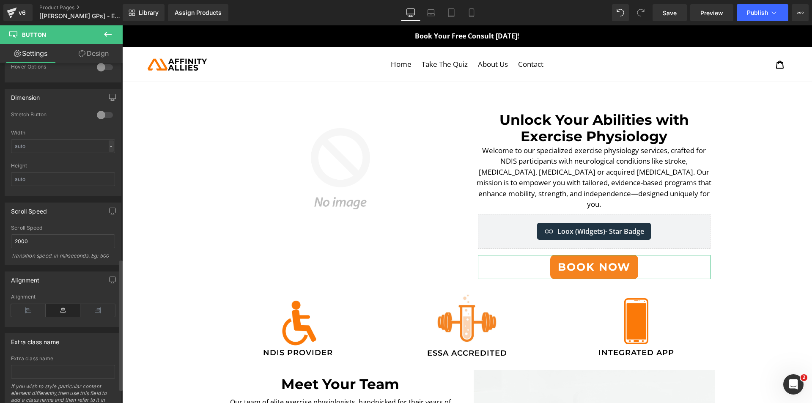
click at [109, 147] on div "-" at bounding box center [111, 145] width 5 height 11
drag, startPoint x: 107, startPoint y: 160, endPoint x: 88, endPoint y: 158, distance: 19.6
click at [107, 160] on li "%" at bounding box center [109, 159] width 11 height 12
click at [70, 145] on input "text" at bounding box center [63, 146] width 104 height 14
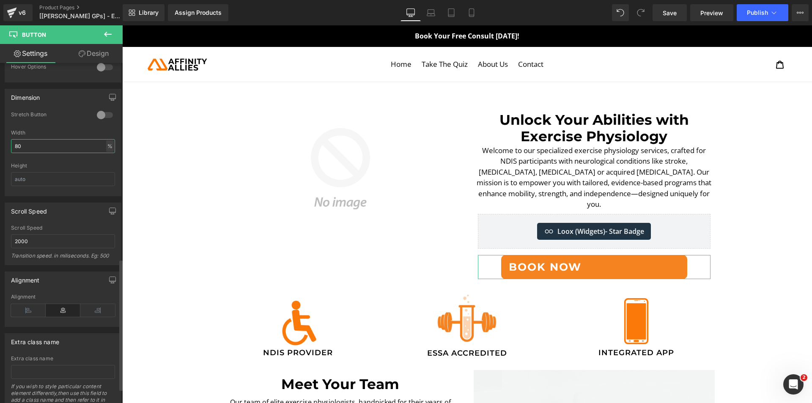
type input "80"
click at [106, 146] on div "%" at bounding box center [110, 145] width 8 height 11
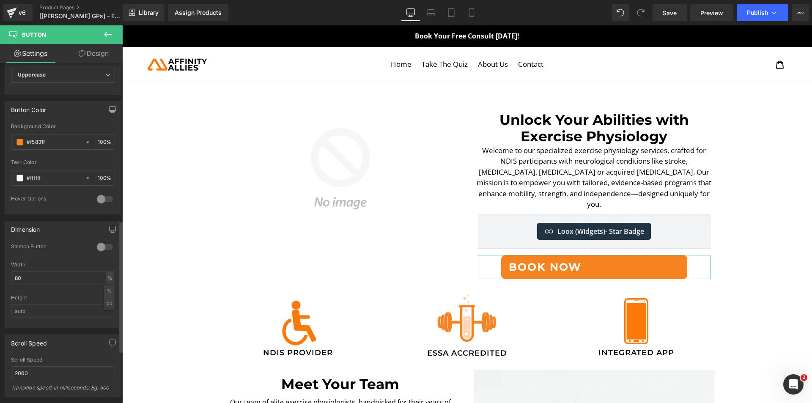
scroll to position [375, 0]
click at [66, 281] on input "80" at bounding box center [63, 278] width 104 height 14
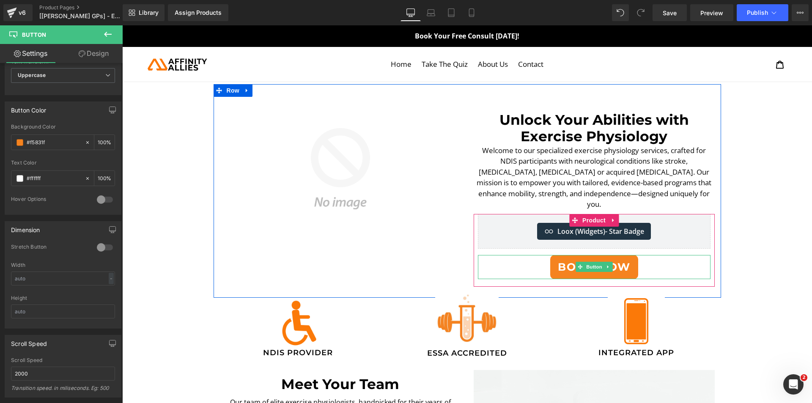
click at [527, 263] on div "BOOK NOW" at bounding box center [594, 267] width 233 height 25
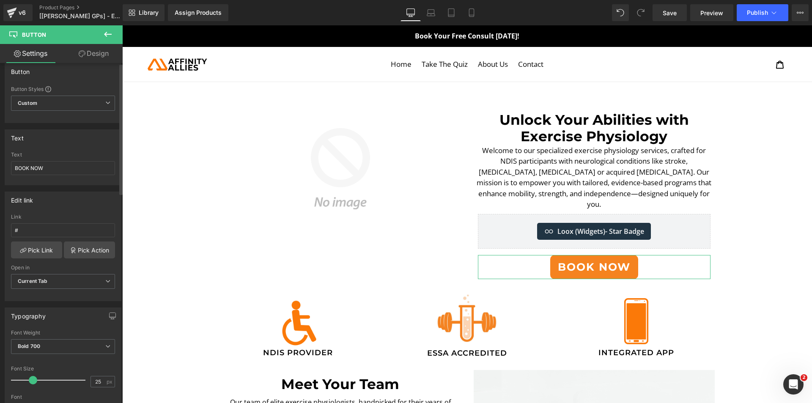
scroll to position [0, 0]
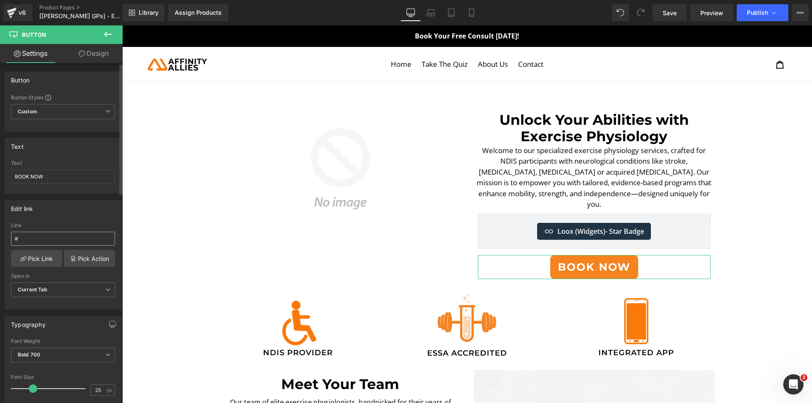
click at [51, 237] on input "#" at bounding box center [63, 239] width 104 height 14
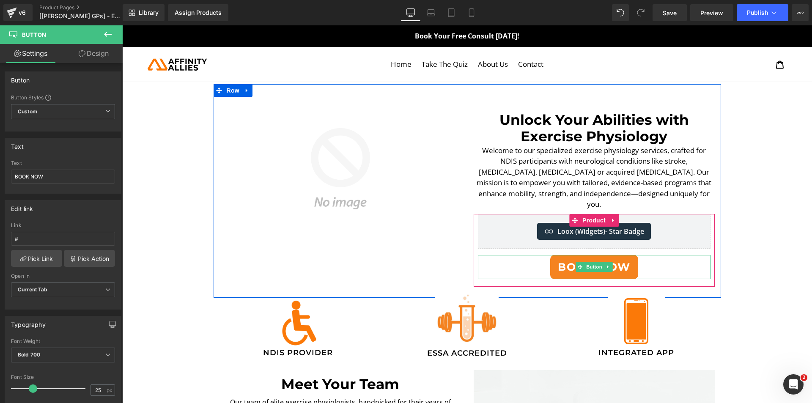
click at [531, 255] on div "BOOK NOW" at bounding box center [594, 267] width 233 height 25
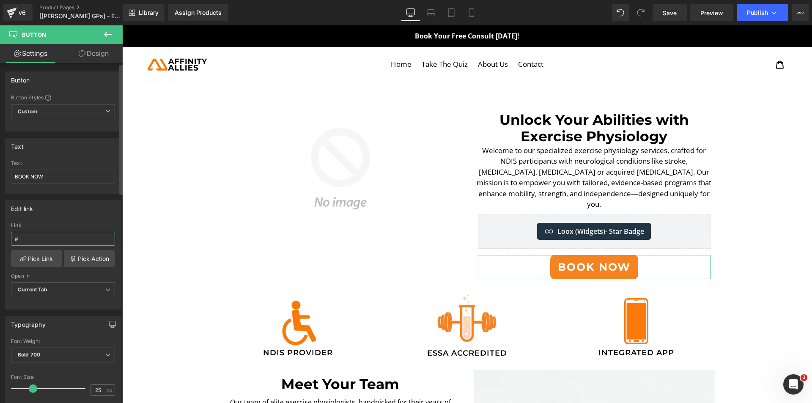
click at [58, 236] on input "#" at bounding box center [63, 239] width 104 height 14
paste input "[URL][DOMAIN_NAME]"
drag, startPoint x: 58, startPoint y: 238, endPoint x: -26, endPoint y: 237, distance: 84.1
click at [0, 237] on html "Button You are previewing how the will restyle your page. You can not edit Elem…" at bounding box center [406, 201] width 812 height 403
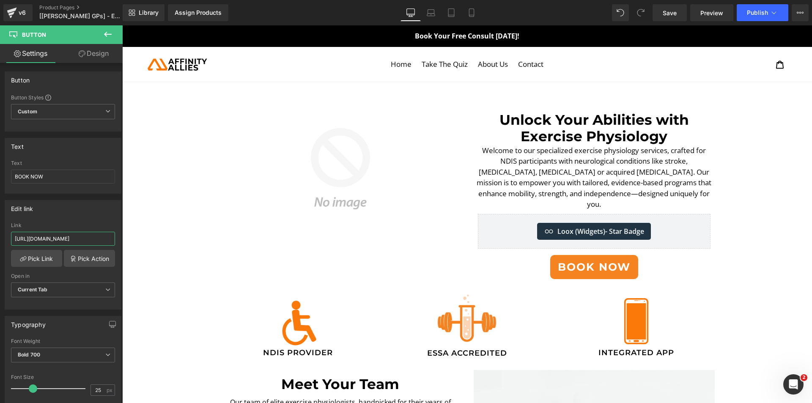
type input "[URL][DOMAIN_NAME]"
click at [658, 3] on div "Library Assign Products Product Preview No product match your search. Please tr…" at bounding box center [467, 12] width 689 height 25
click at [672, 13] on span "Save" at bounding box center [670, 12] width 14 height 9
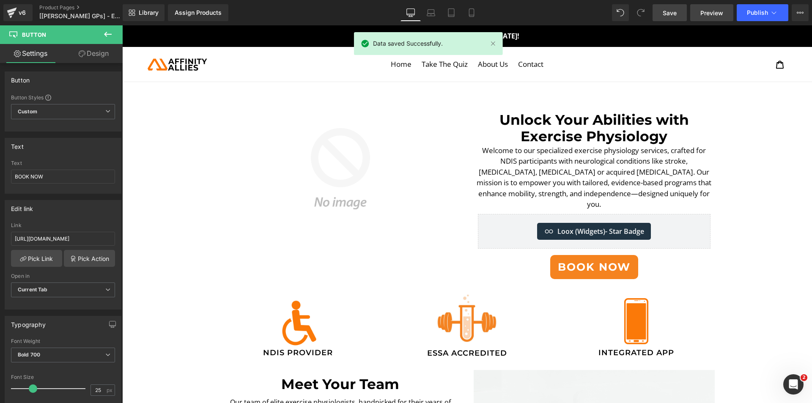
click at [705, 13] on span "Preview" at bounding box center [711, 12] width 23 height 9
